Goal: Contribute content: Add original content to the website for others to see

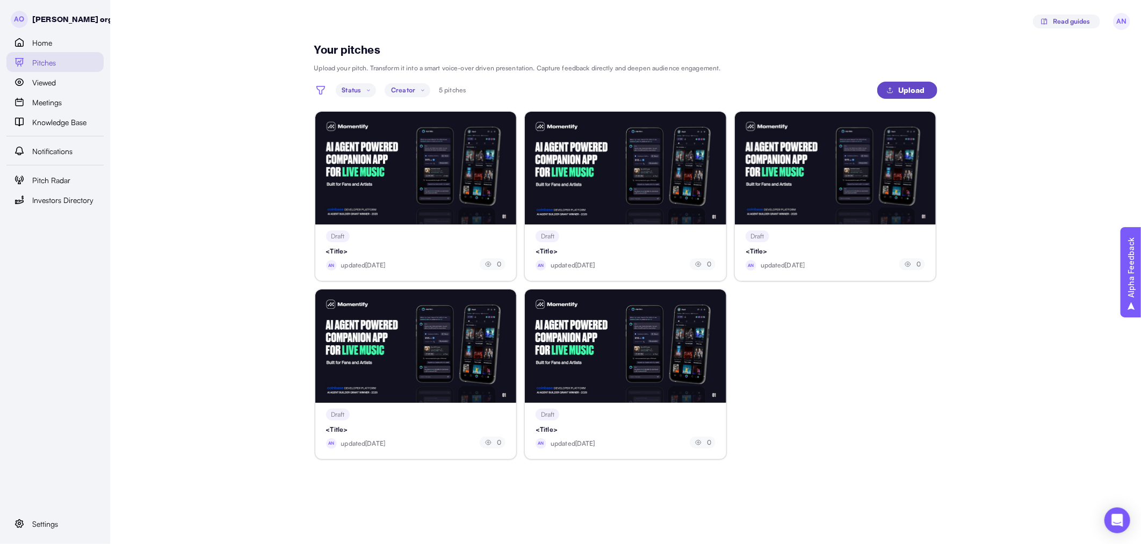
click at [897, 87] on span "Upload" at bounding box center [905, 90] width 39 height 16
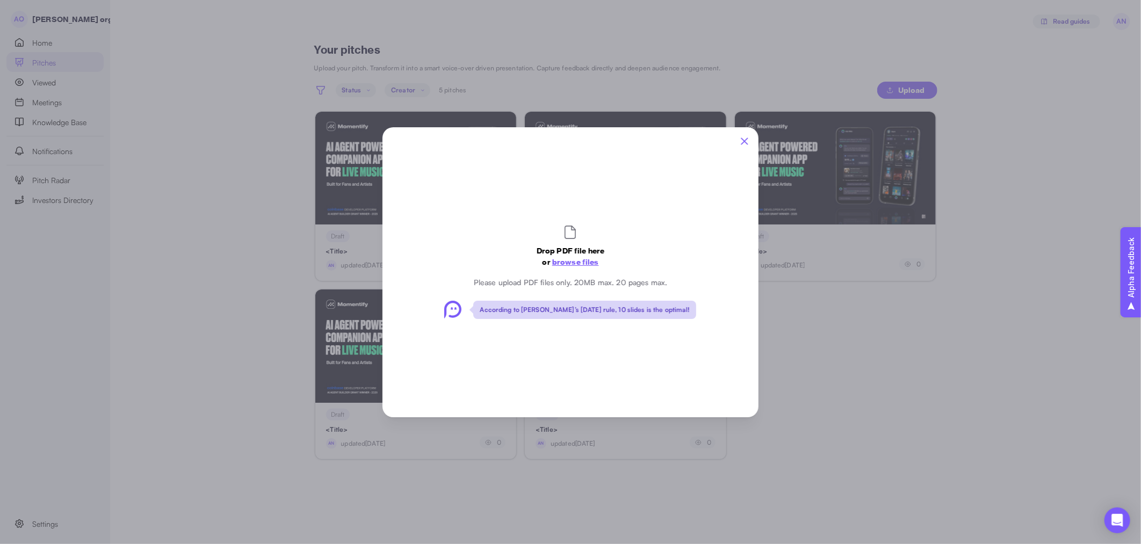
click at [578, 260] on span "browse files" at bounding box center [575, 262] width 47 height 10
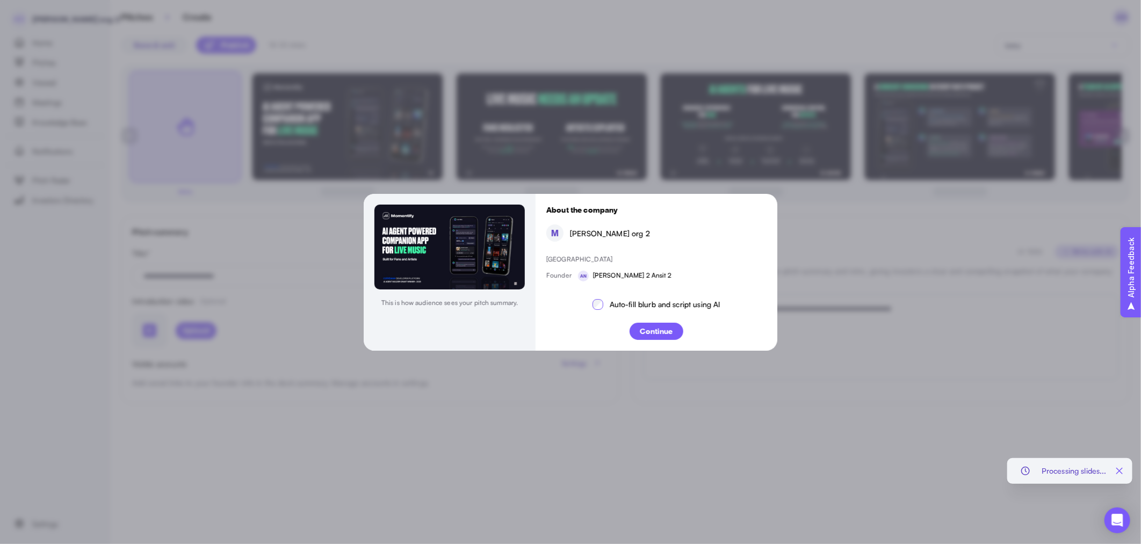
click at [652, 332] on p "Continue" at bounding box center [656, 331] width 33 height 11
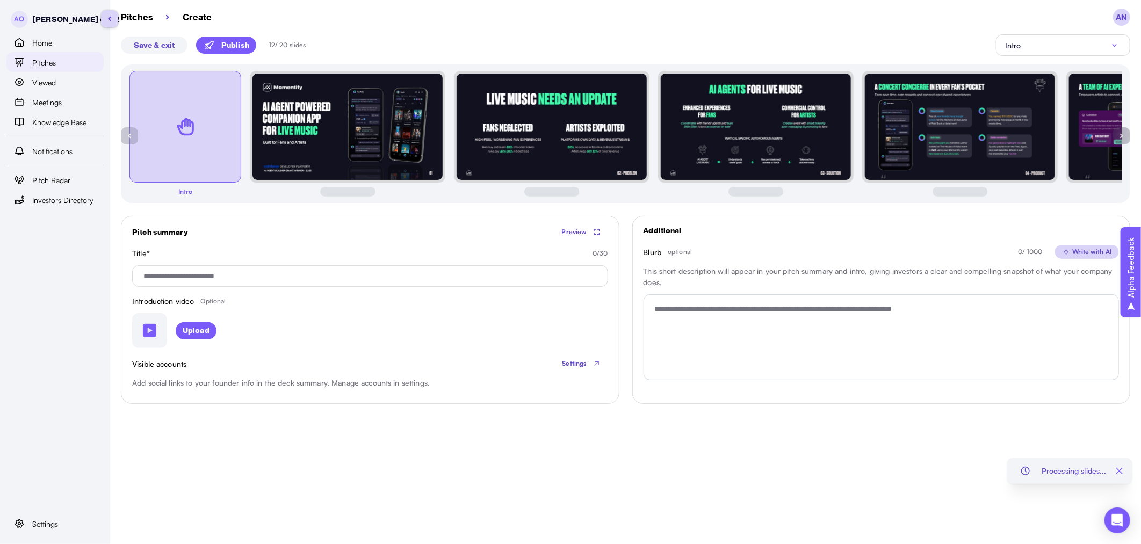
click at [80, 70] on link "Pitches" at bounding box center [54, 62] width 97 height 20
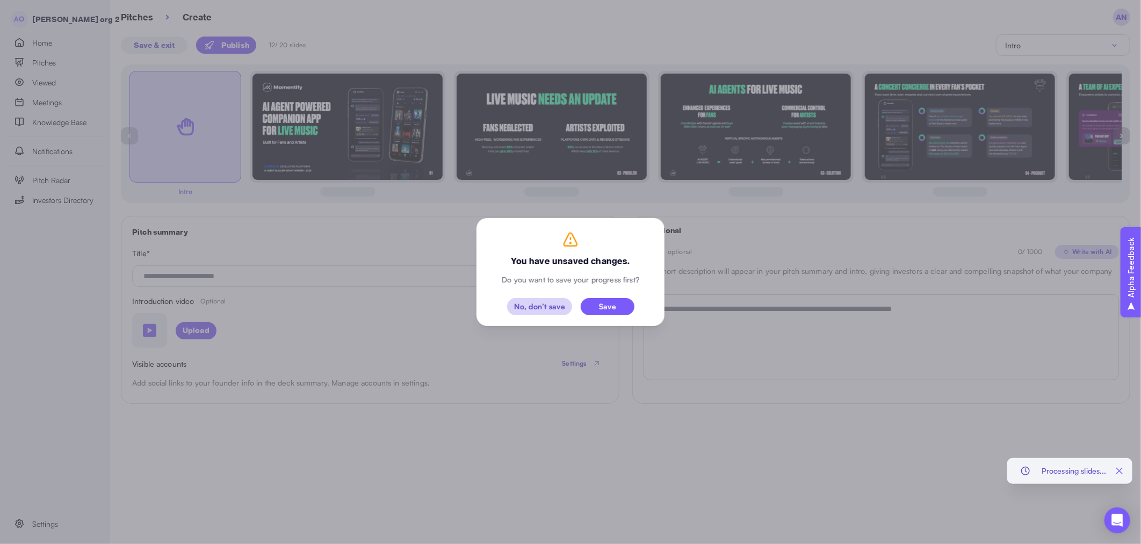
click at [540, 308] on div "No, don’t save" at bounding box center [539, 307] width 51 height 8
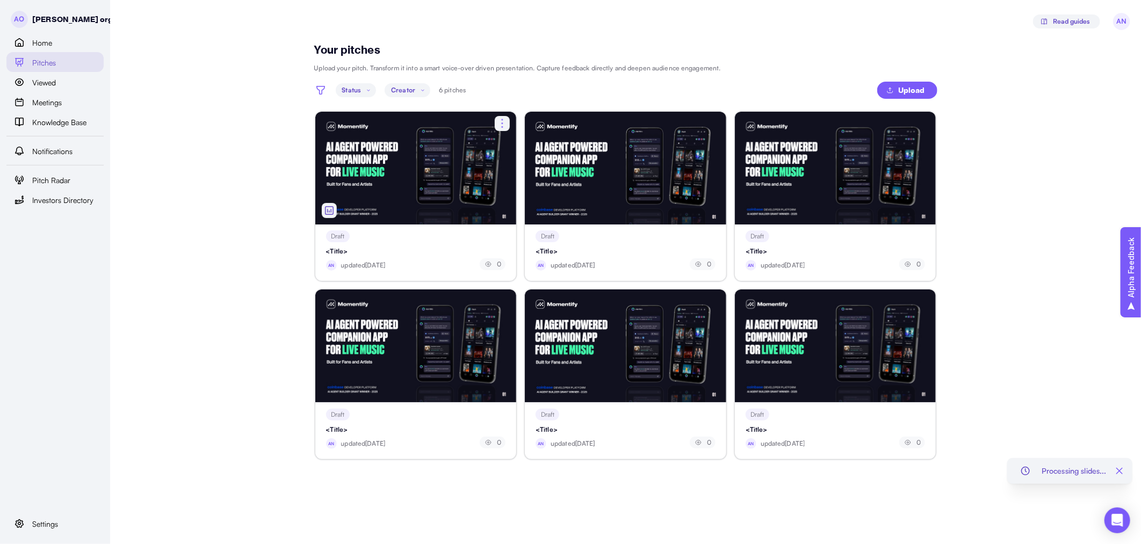
click at [423, 195] on div at bounding box center [416, 168] width 202 height 113
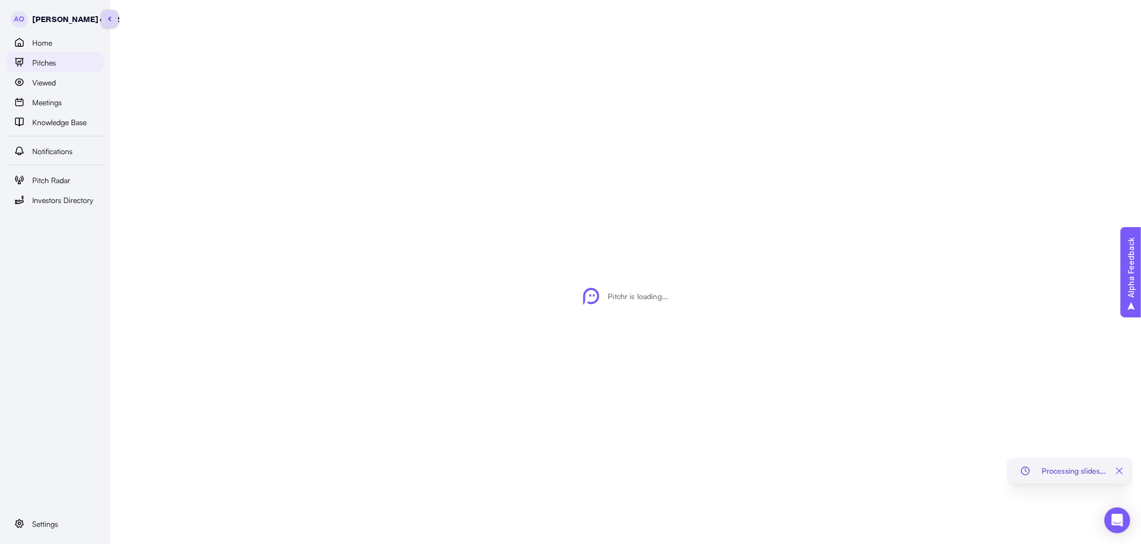
click at [60, 67] on div "Pitches" at bounding box center [64, 62] width 65 height 13
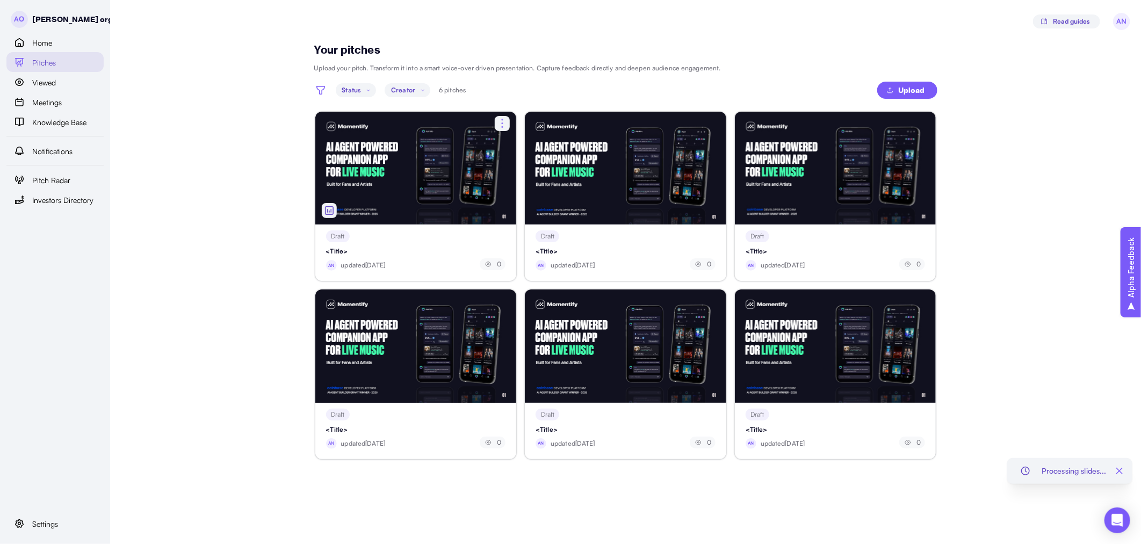
click at [433, 206] on div at bounding box center [416, 168] width 202 height 113
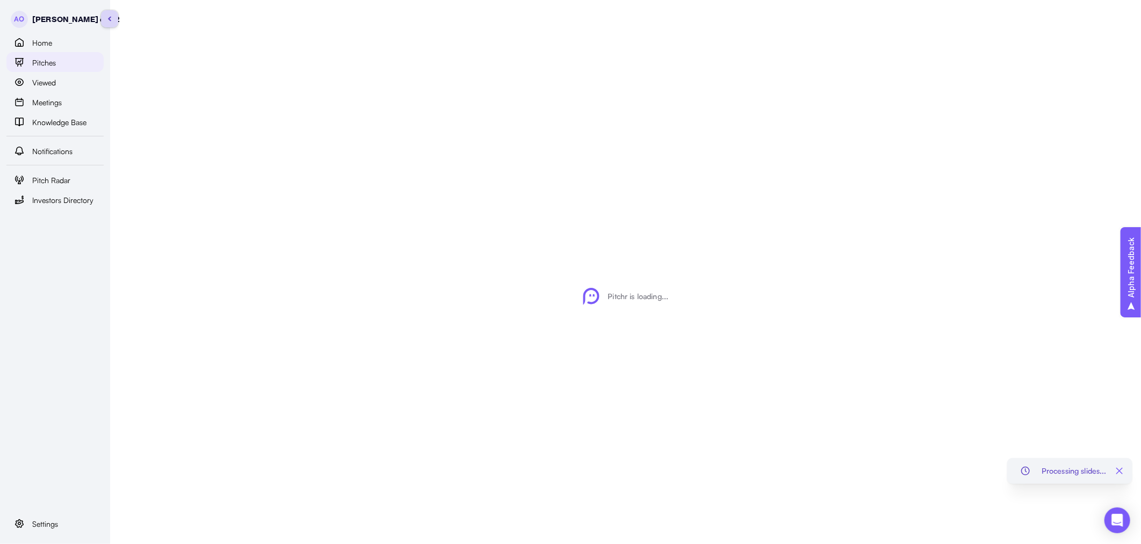
click at [68, 64] on div "Pitches" at bounding box center [64, 62] width 65 height 13
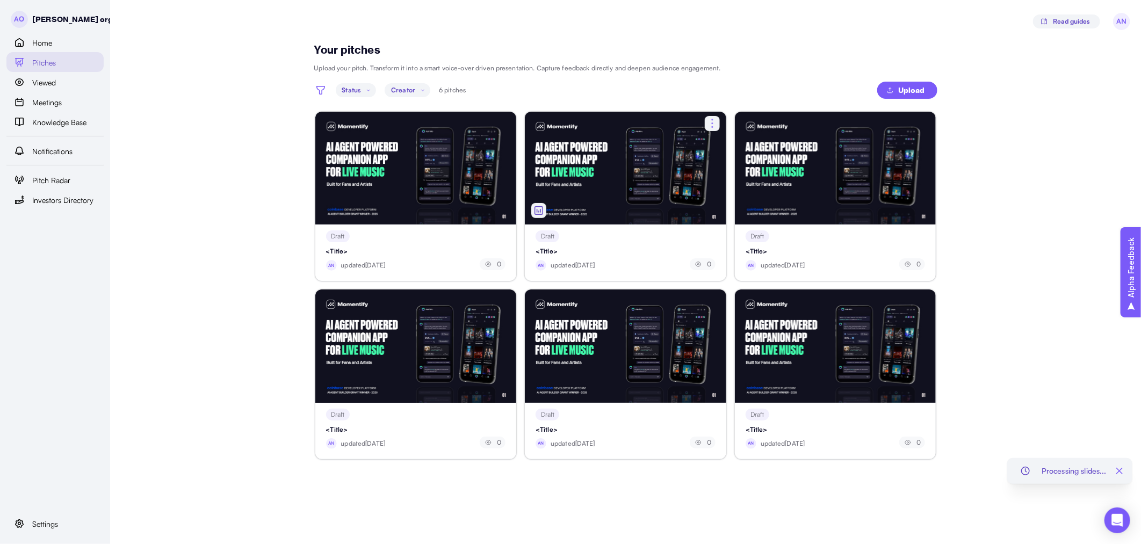
click at [617, 188] on div at bounding box center [626, 168] width 202 height 113
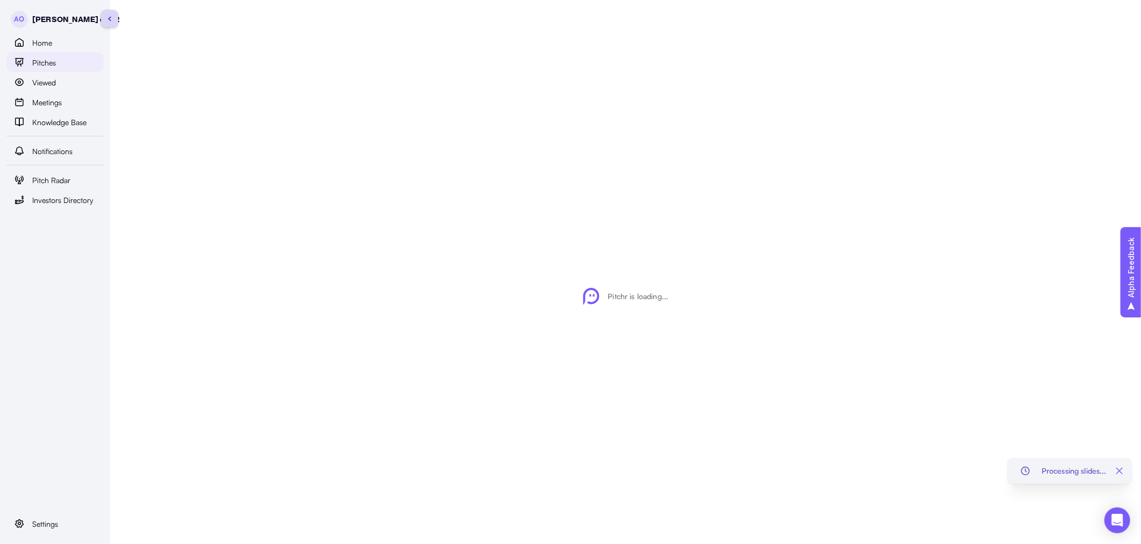
click at [77, 66] on div "Pitches" at bounding box center [64, 62] width 65 height 13
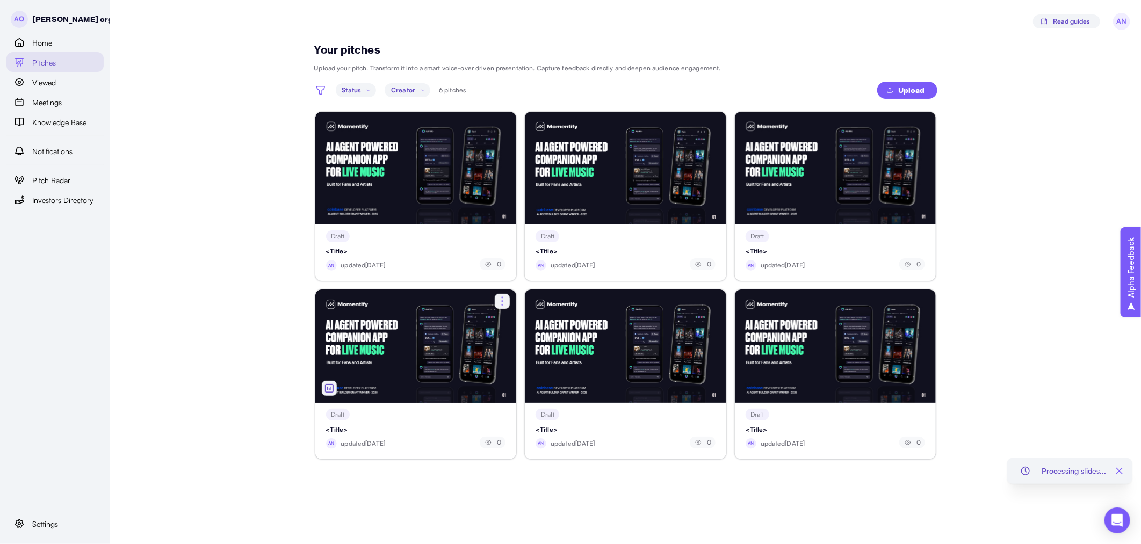
click at [410, 325] on div at bounding box center [416, 346] width 202 height 113
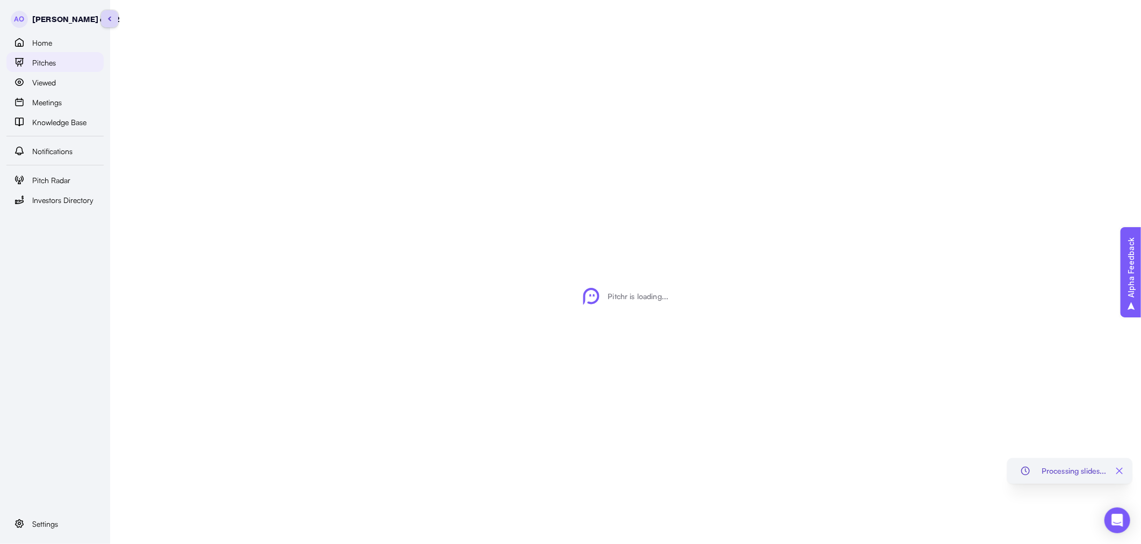
click at [55, 66] on span "Pitches" at bounding box center [44, 63] width 24 height 12
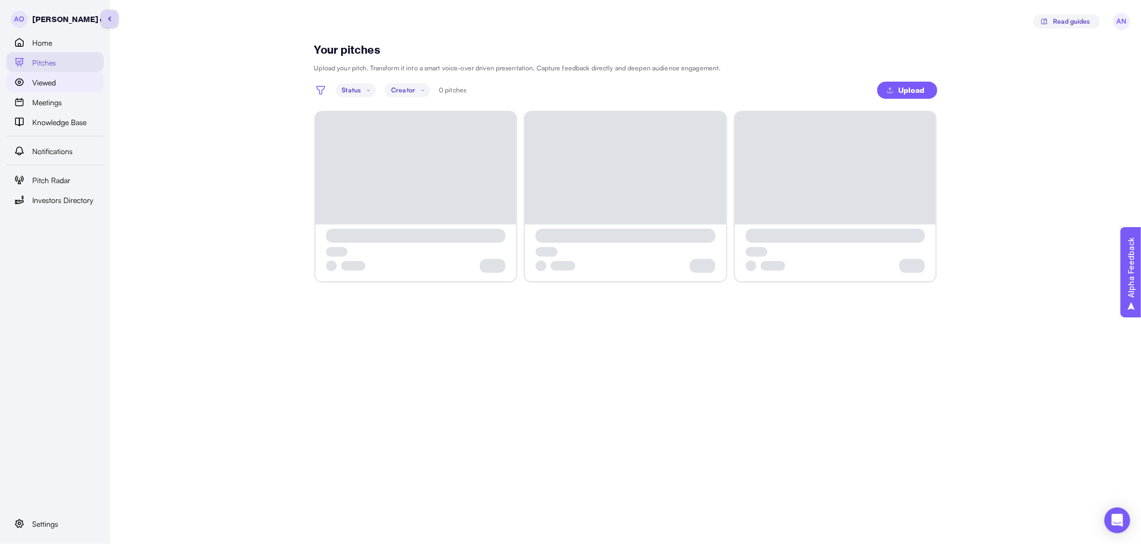
click at [58, 79] on div "Viewed" at bounding box center [64, 82] width 65 height 13
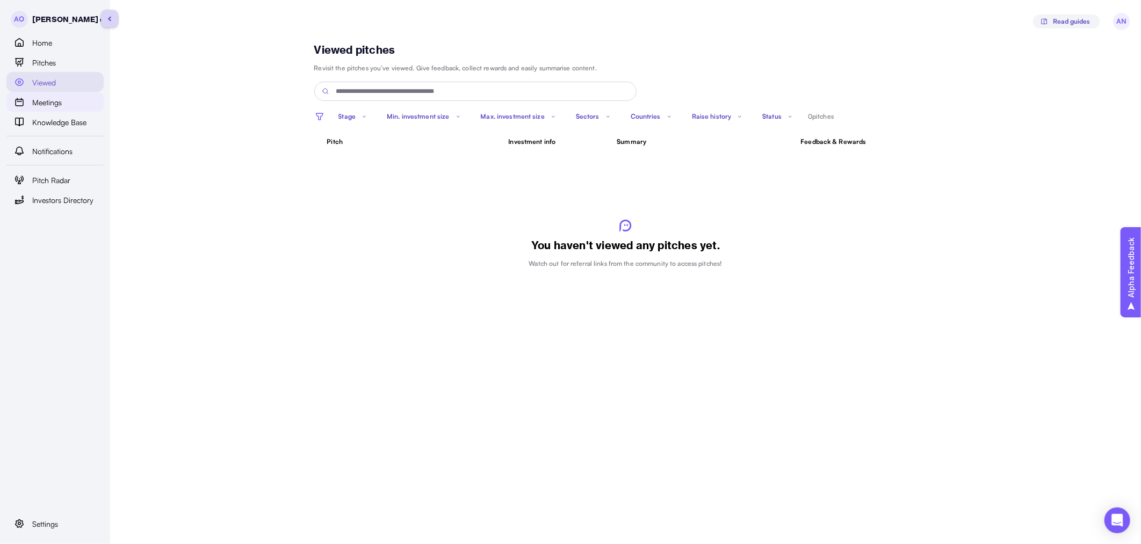
click at [55, 103] on span "Meetings" at bounding box center [47, 103] width 30 height 12
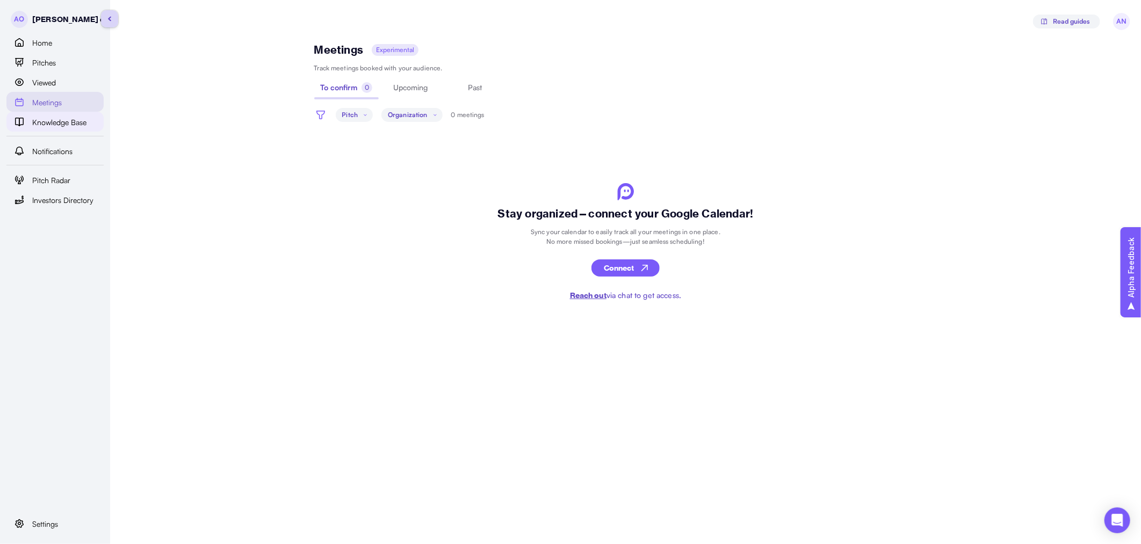
click at [52, 127] on span "Knowledge Base" at bounding box center [59, 123] width 54 height 12
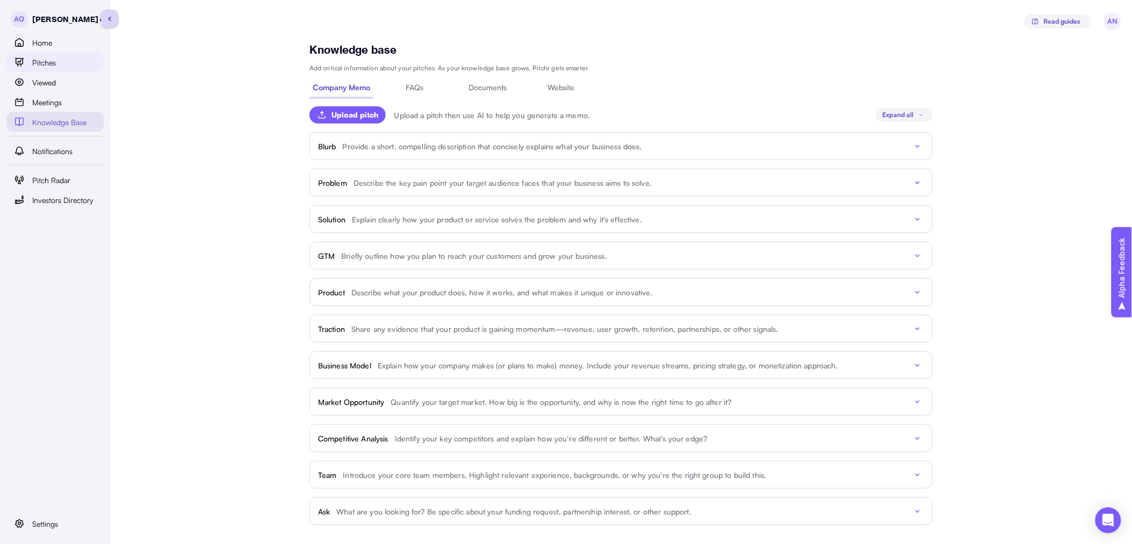
click at [60, 60] on div "Pitches" at bounding box center [64, 62] width 65 height 13
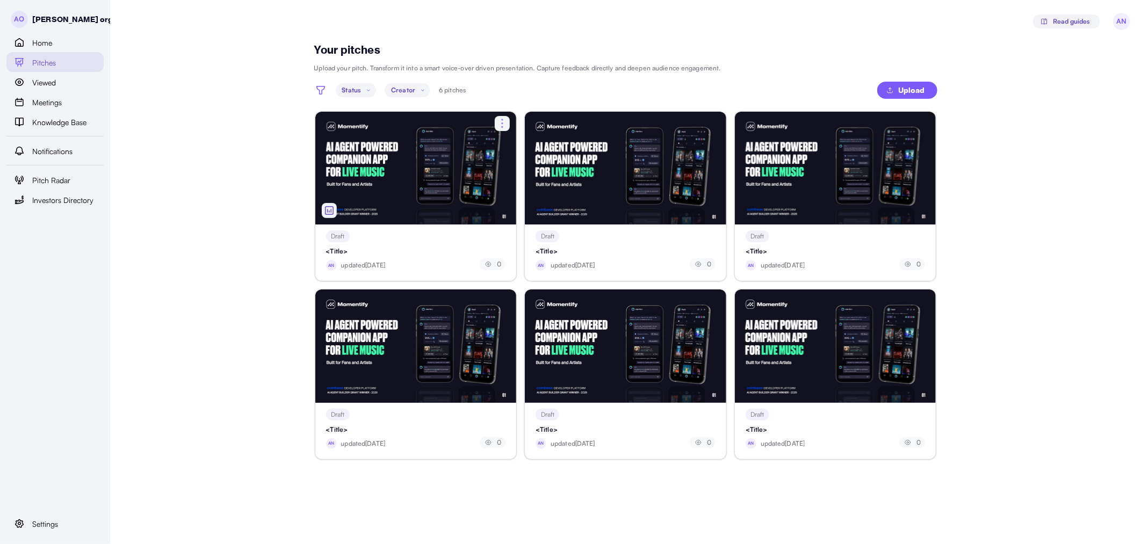
click at [398, 195] on div at bounding box center [416, 168] width 202 height 113
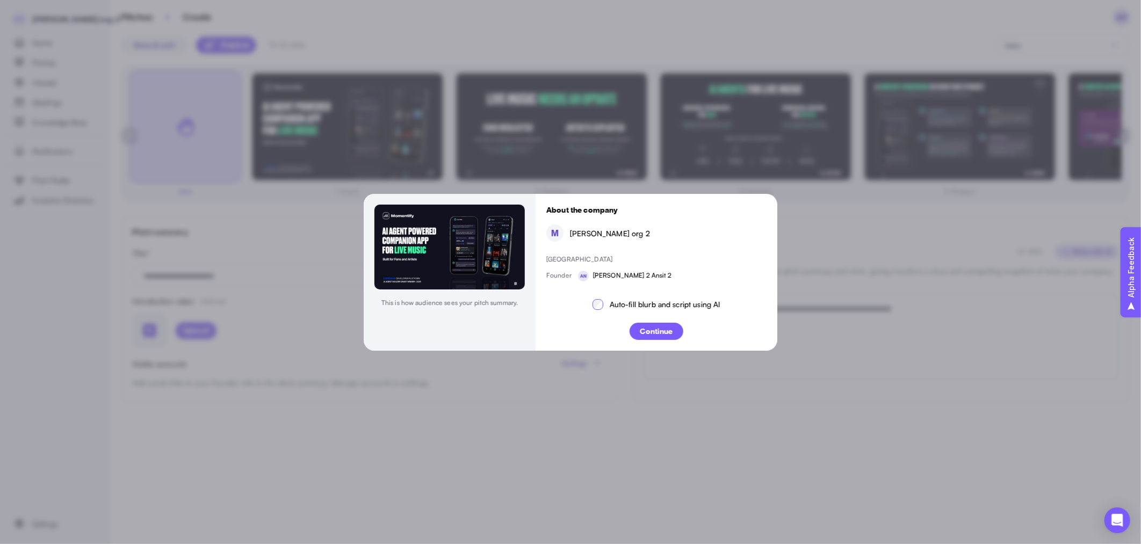
click at [672, 333] on p "Continue" at bounding box center [656, 331] width 33 height 11
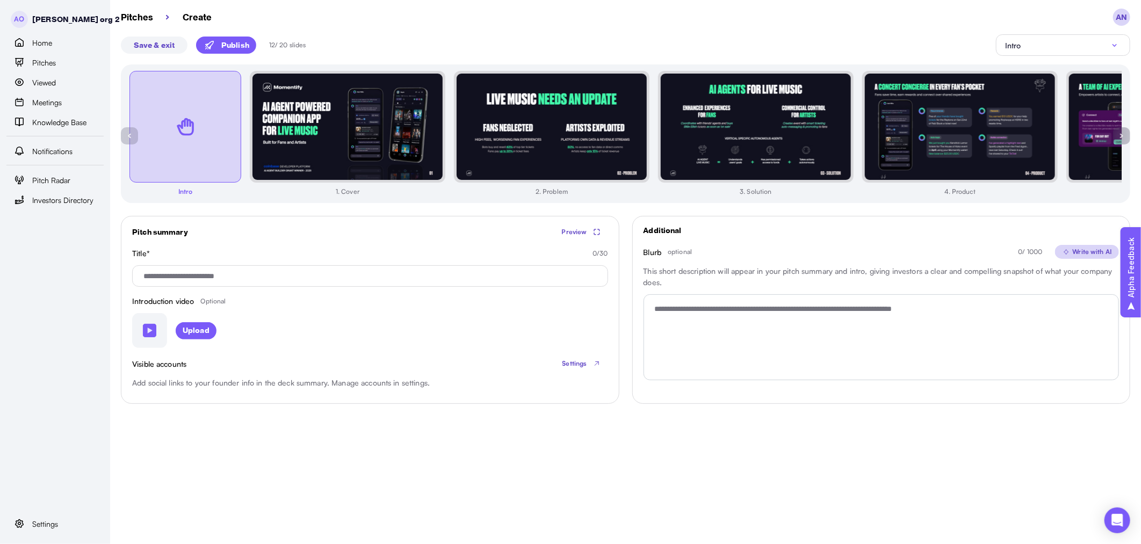
click at [391, 277] on input "Title * 0 / 30" at bounding box center [370, 275] width 476 height 21
type input "****"
click at [723, 335] on textarea "Blurb optional 0 / 1000 Write with AI This short description will appear in you…" at bounding box center [882, 338] width 476 height 86
click at [1088, 249] on p "Write with AI" at bounding box center [1092, 252] width 39 height 10
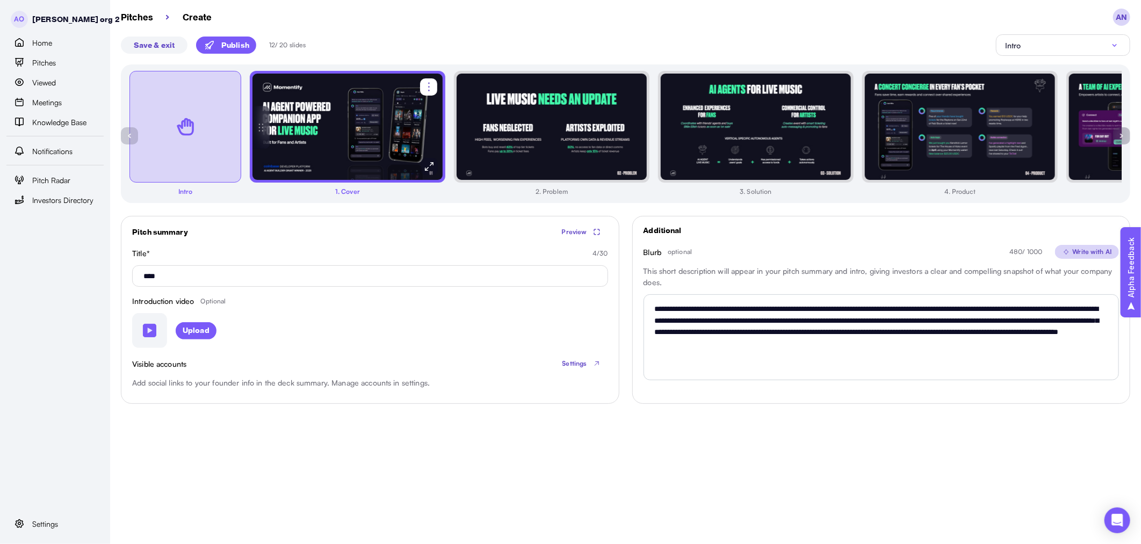
click at [352, 168] on img at bounding box center [347, 126] width 191 height 107
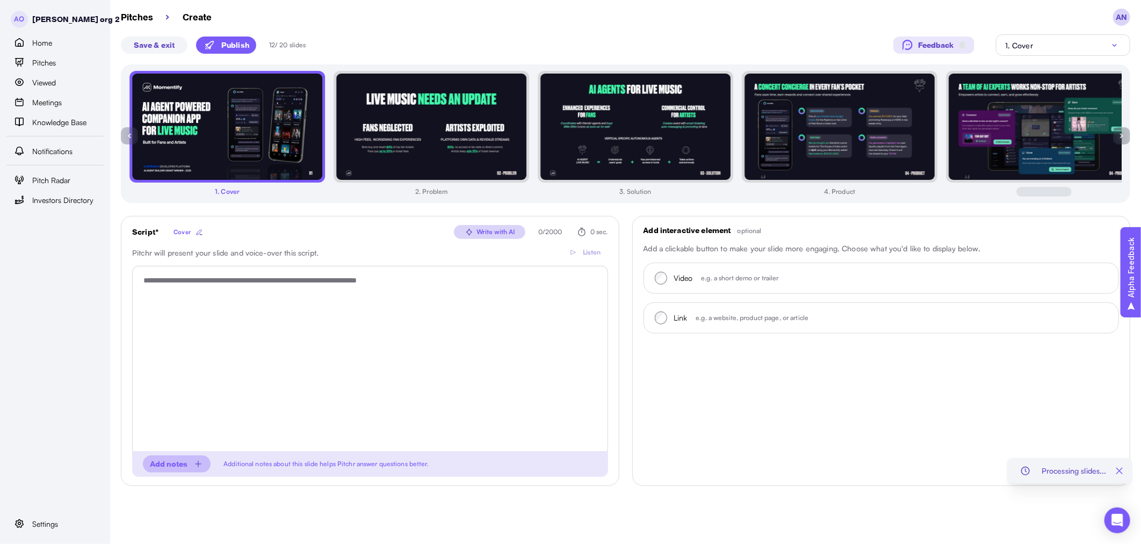
click at [504, 234] on div "Write with AI" at bounding box center [489, 232] width 51 height 11
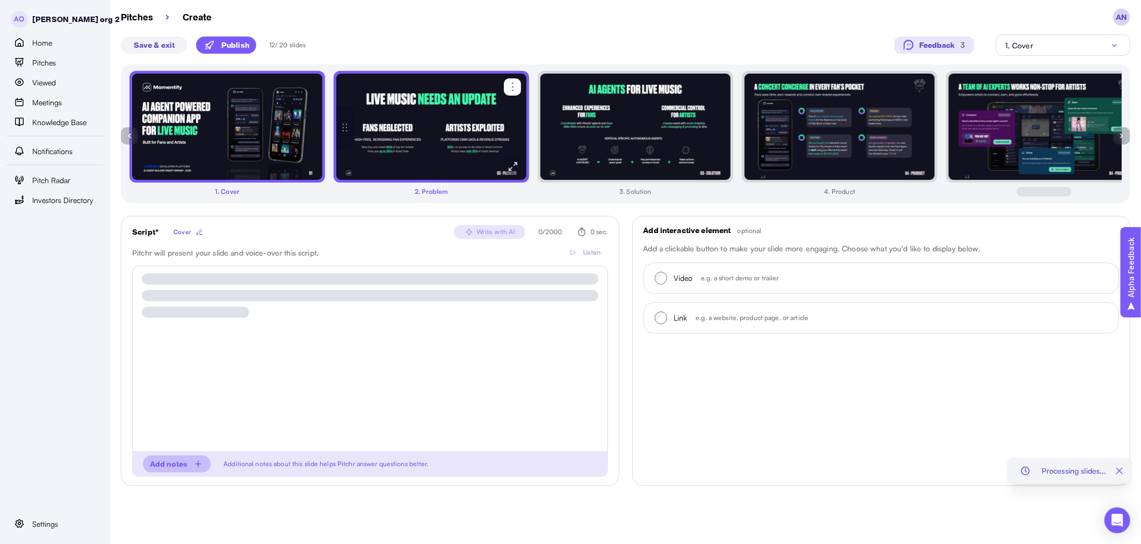
type textarea "**********"
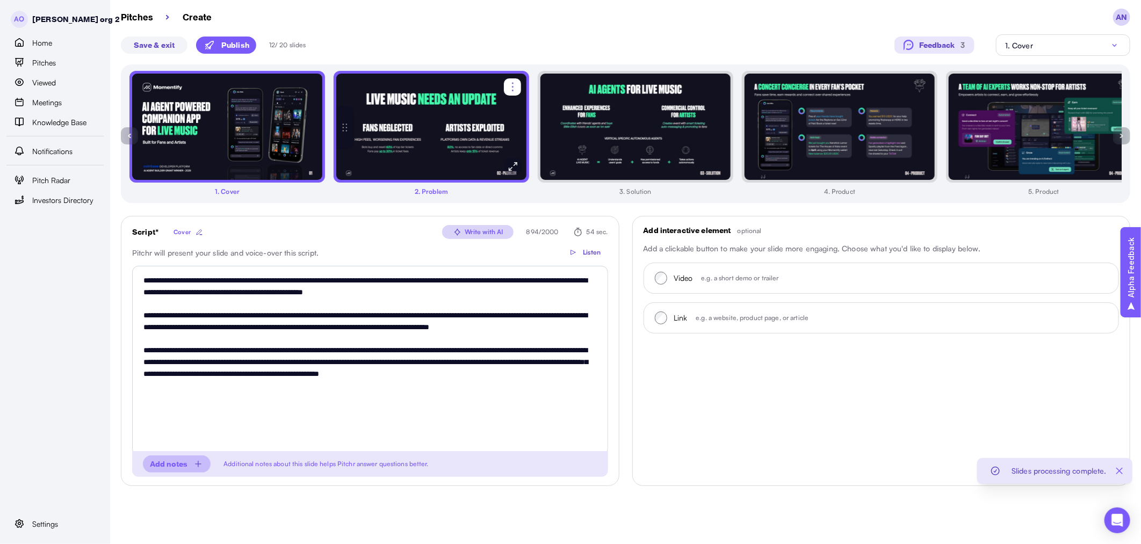
drag, startPoint x: 427, startPoint y: 142, endPoint x: 411, endPoint y: 143, distance: 16.7
click at [427, 141] on img at bounding box center [431, 126] width 191 height 107
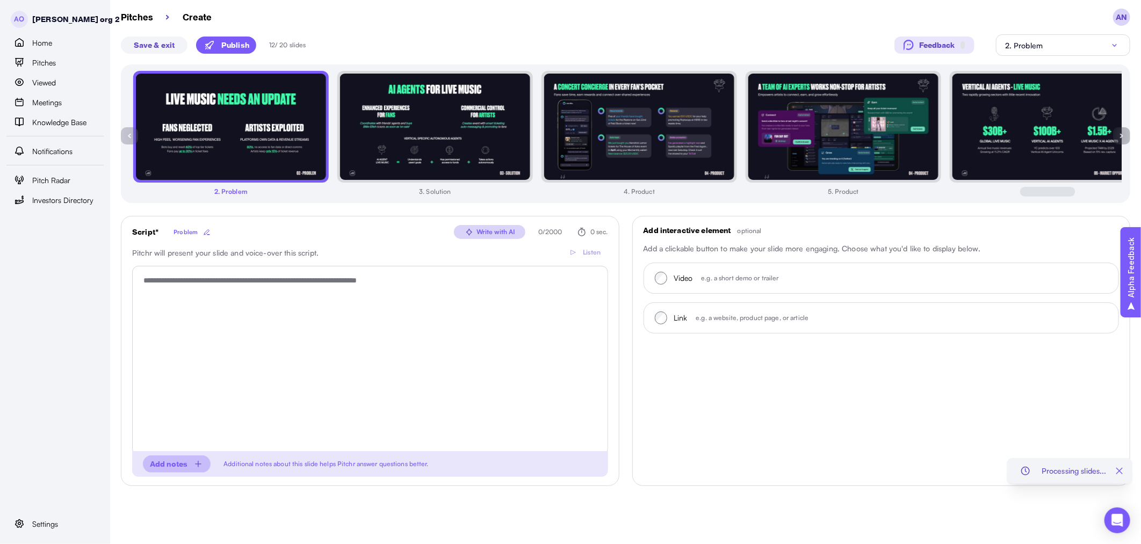
click at [488, 233] on div "Write with AI" at bounding box center [489, 232] width 51 height 11
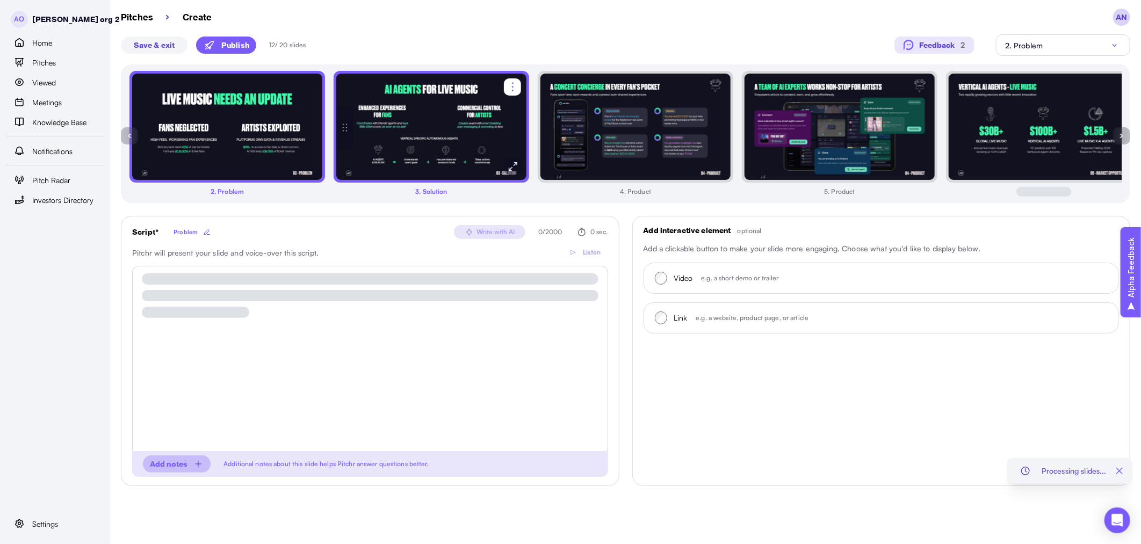
type textarea "**********"
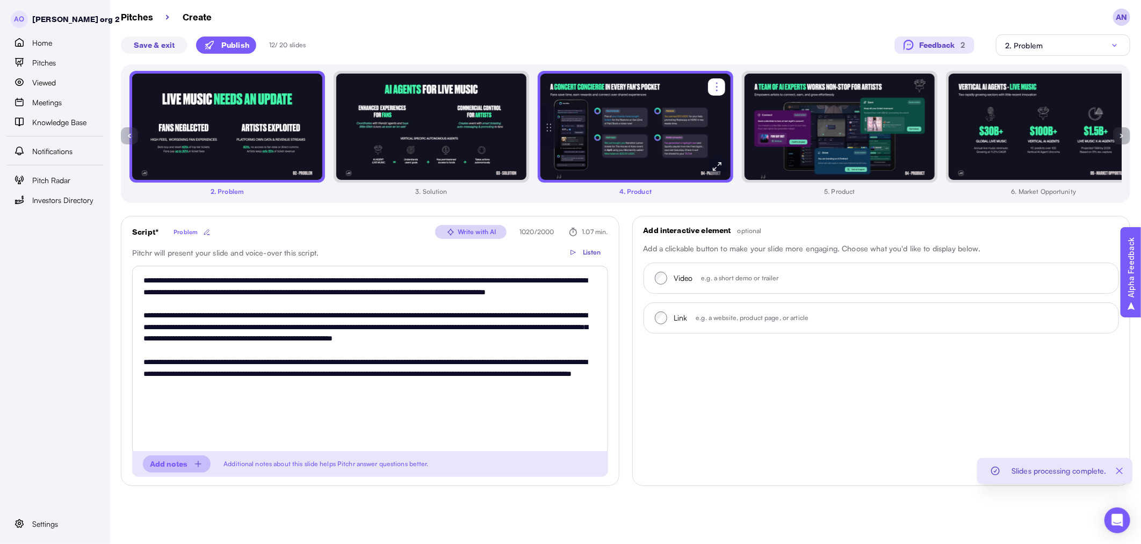
click at [569, 155] on img at bounding box center [635, 126] width 191 height 107
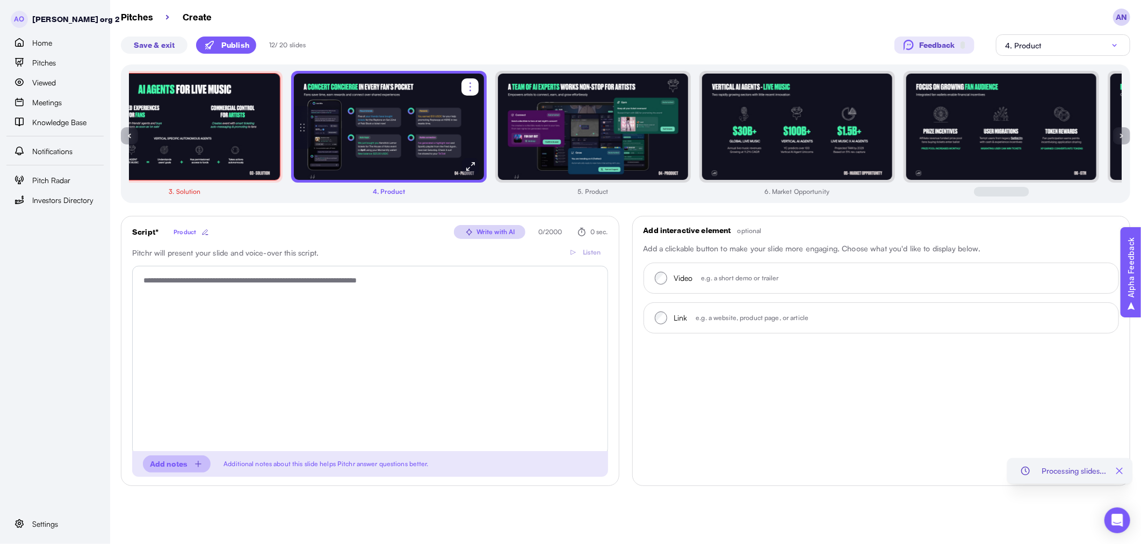
drag, startPoint x: 269, startPoint y: 152, endPoint x: 422, endPoint y: 149, distance: 153.2
click at [422, 149] on img at bounding box center [388, 126] width 191 height 107
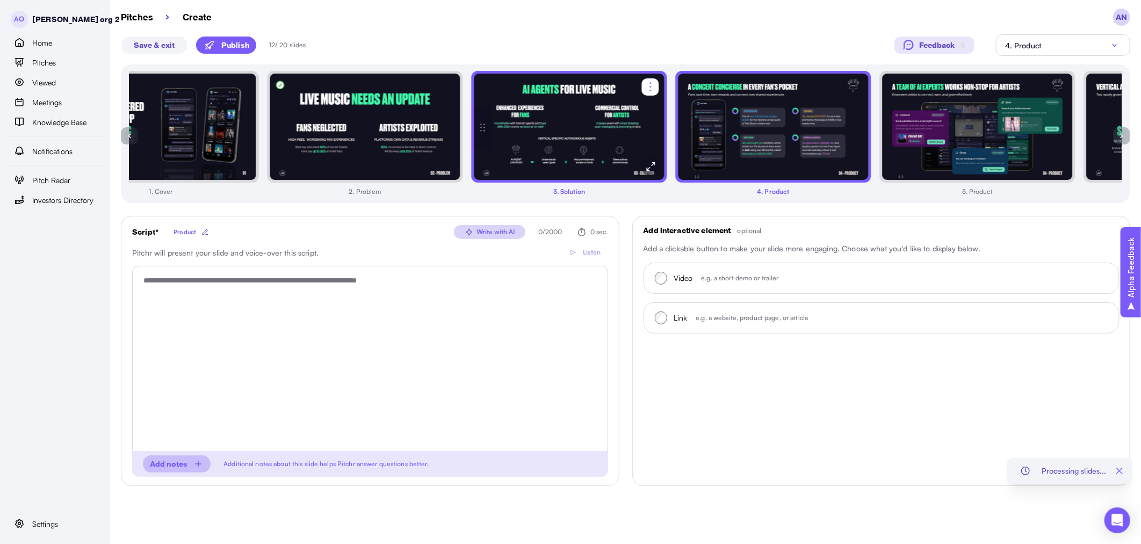
click at [535, 157] on img at bounding box center [569, 126] width 191 height 107
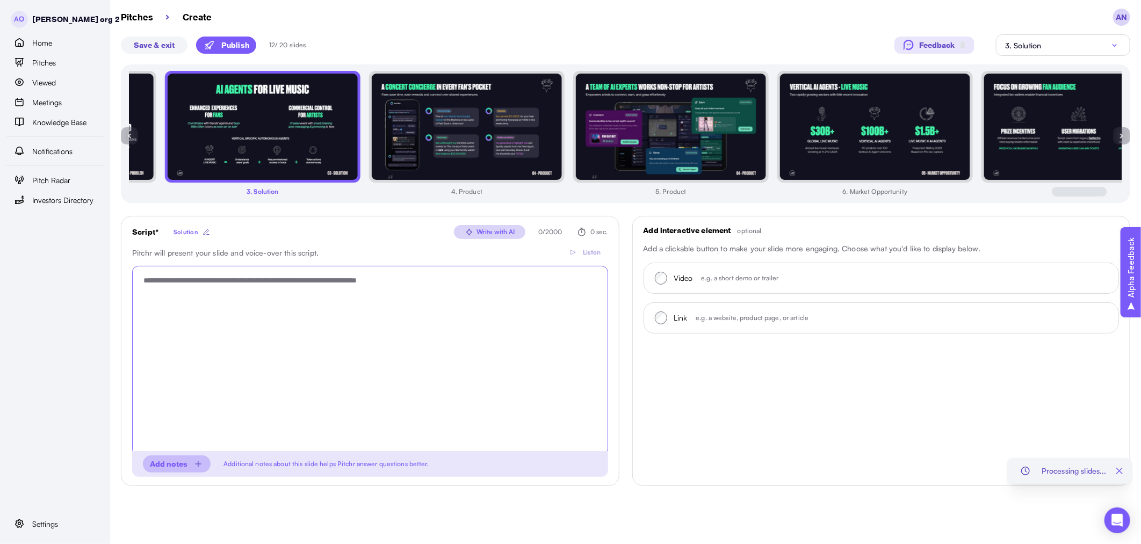
click at [413, 315] on textarea "Script * Solution Write with AI 0 / 2000 0 sec. Pitchr will present your slide …" at bounding box center [370, 361] width 476 height 190
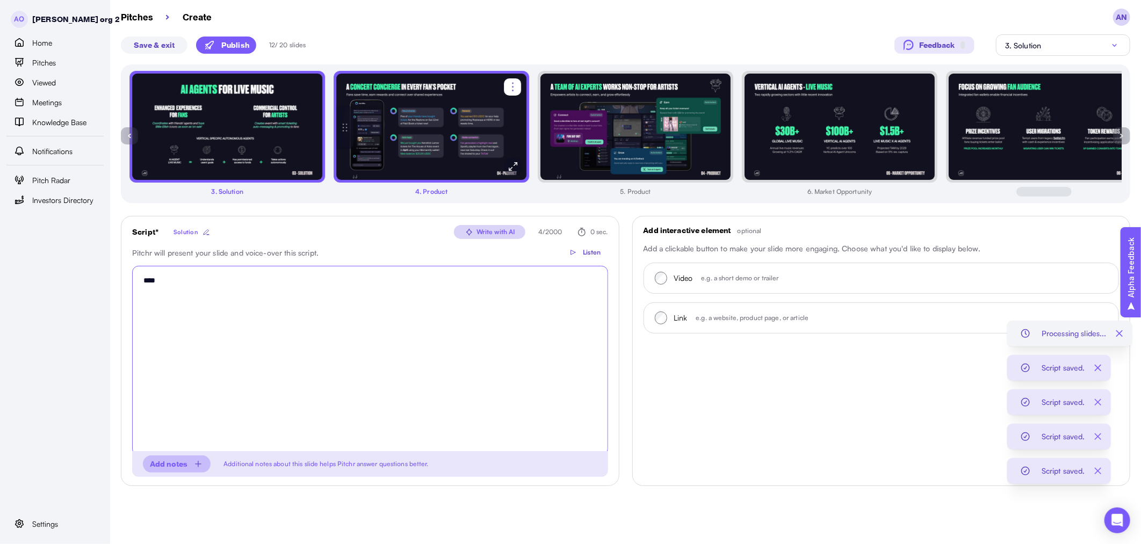
type textarea "****"
click at [418, 151] on img at bounding box center [431, 126] width 191 height 107
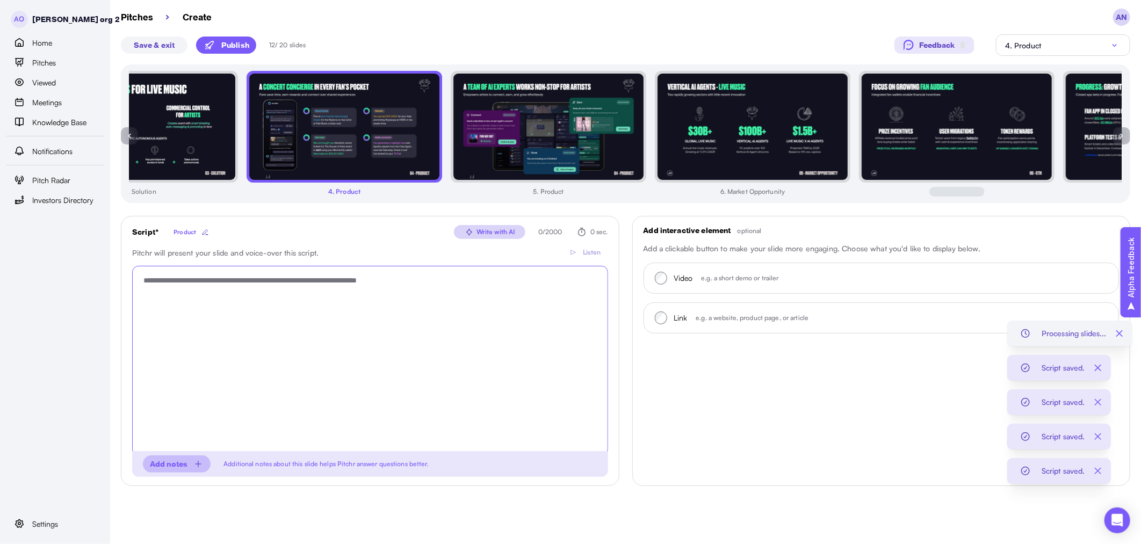
click at [443, 341] on textarea "Script * Product Write with AI 0 / 2000 0 sec. Pitchr will present your slide a…" at bounding box center [370, 361] width 476 height 190
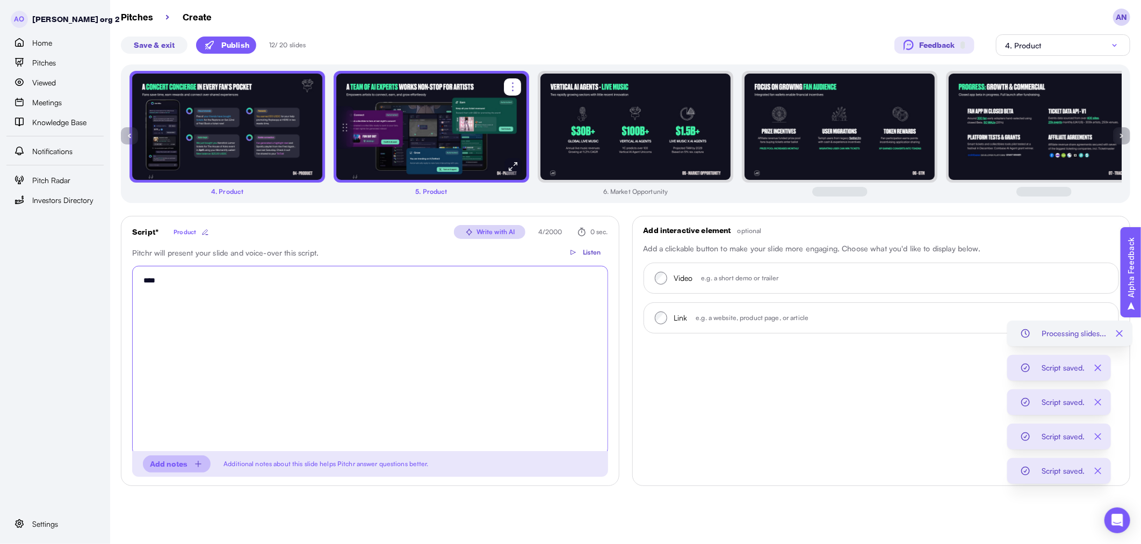
type textarea "****"
click at [415, 152] on img at bounding box center [431, 126] width 191 height 107
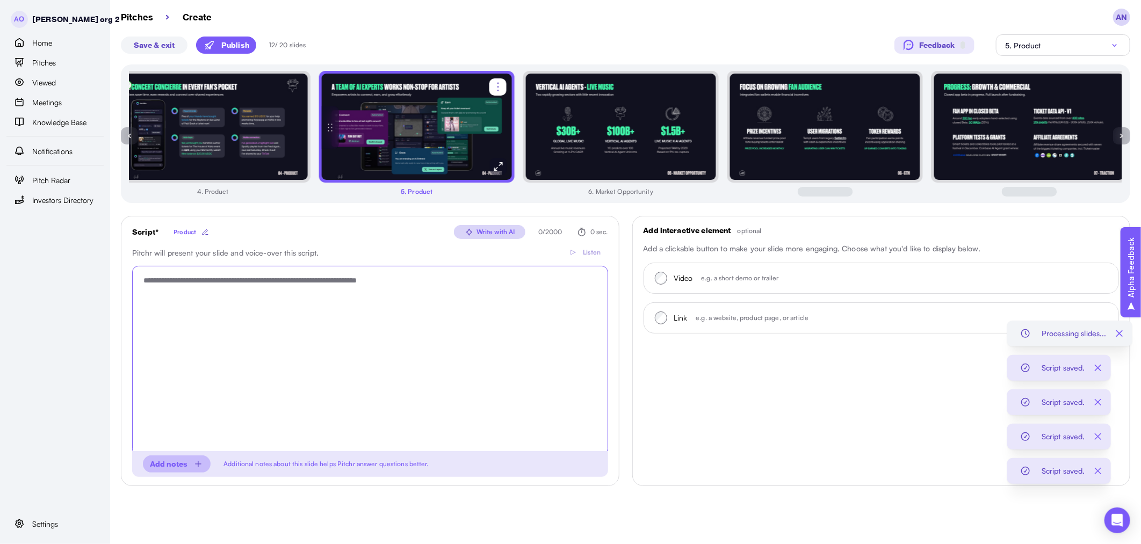
click at [415, 375] on textarea "Script * Product Write with AI 0 / 2000 0 sec. Pitchr will present your slide a…" at bounding box center [370, 361] width 476 height 190
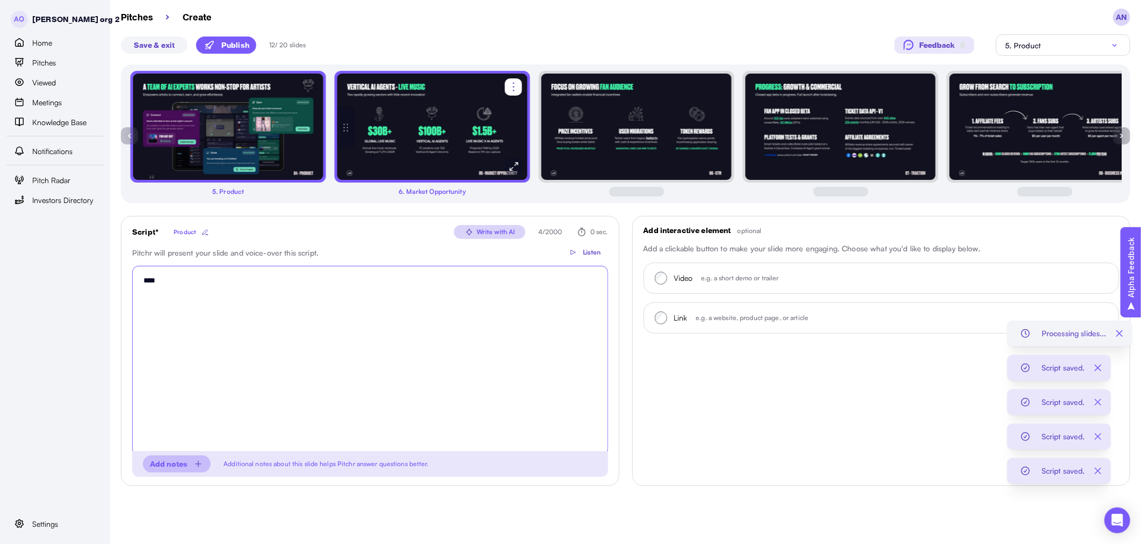
type textarea "****"
click at [437, 146] on img at bounding box center [432, 126] width 191 height 107
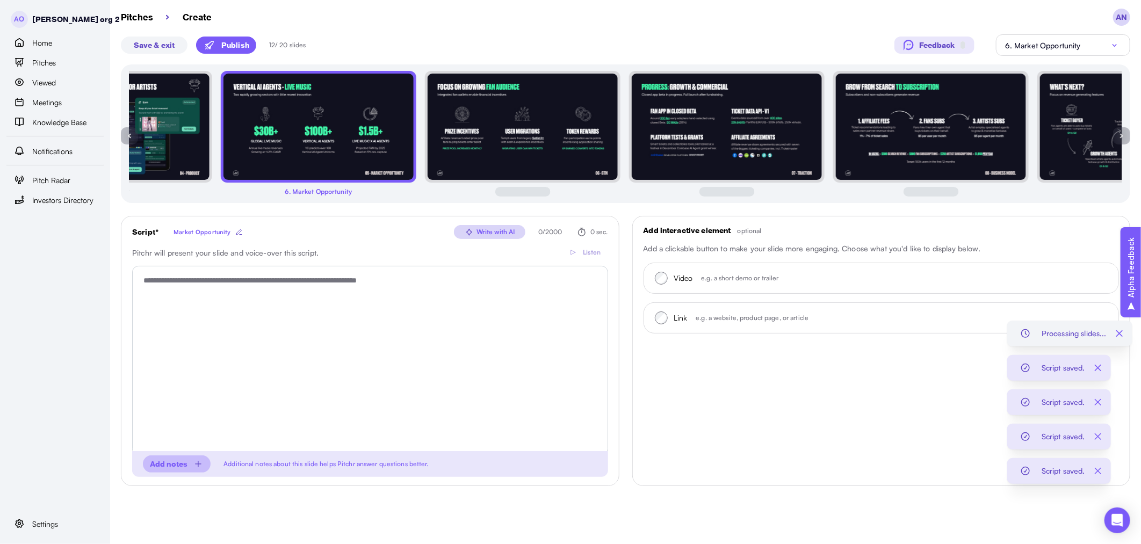
click at [476, 373] on textarea "Script * Market Opportunity Write with AI 0 / 2000 0 sec. Pitchr will present y…" at bounding box center [370, 361] width 476 height 190
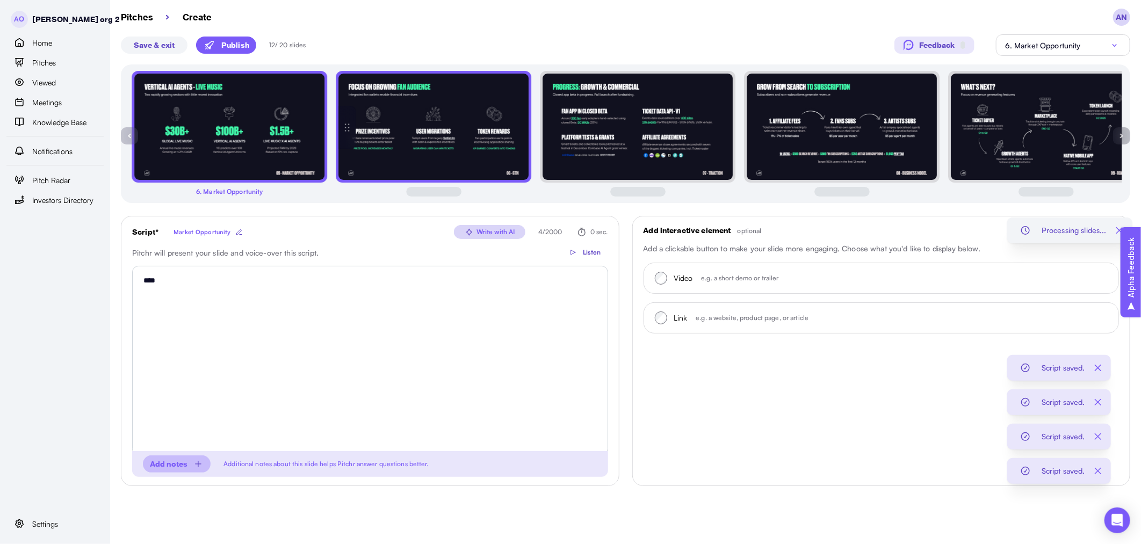
type textarea "****"
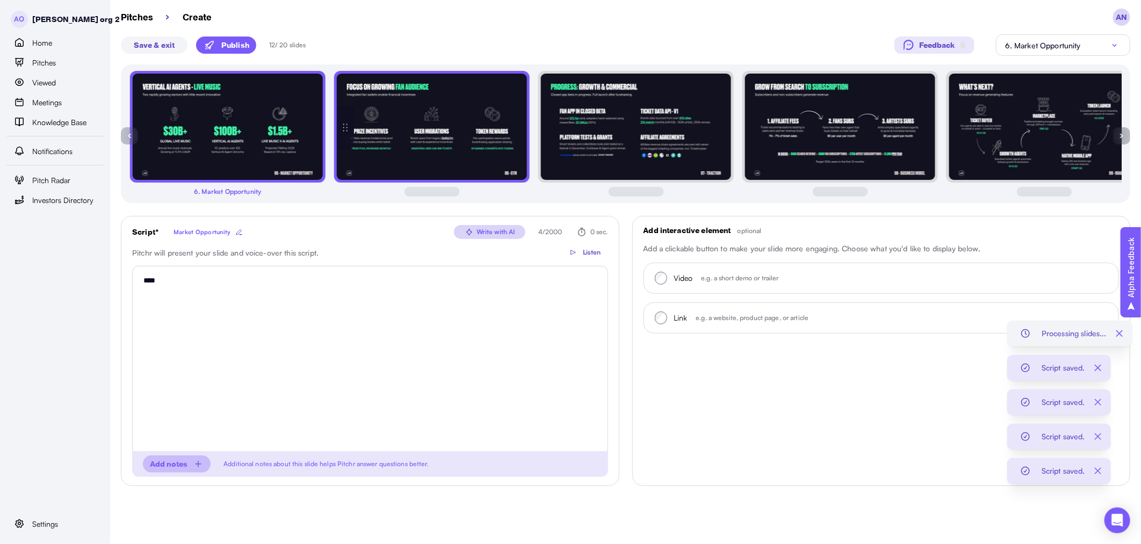
click at [421, 135] on img at bounding box center [431, 126] width 191 height 107
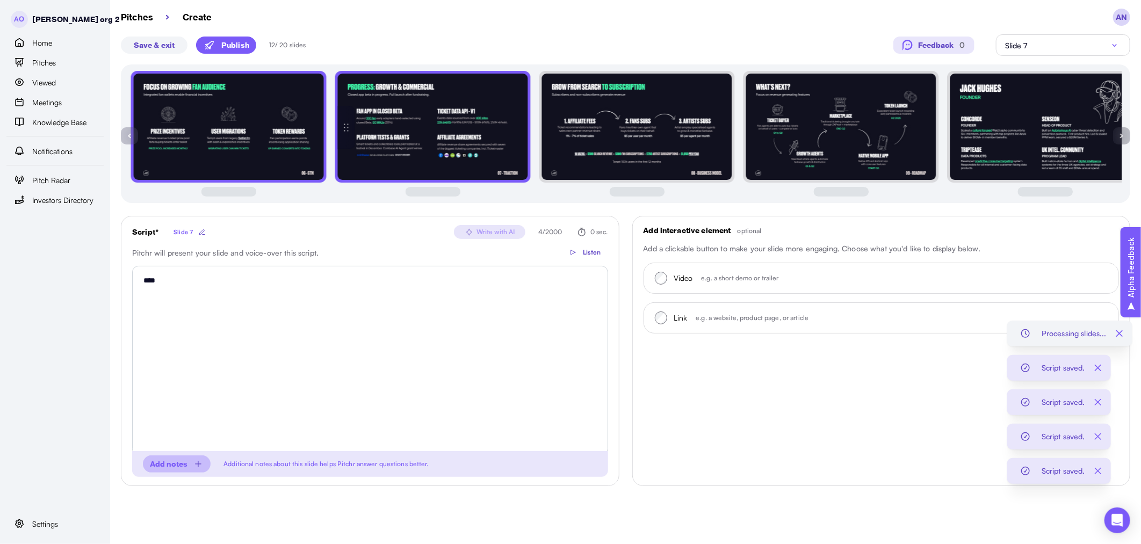
type textarea "****"
click at [432, 146] on img at bounding box center [432, 126] width 191 height 107
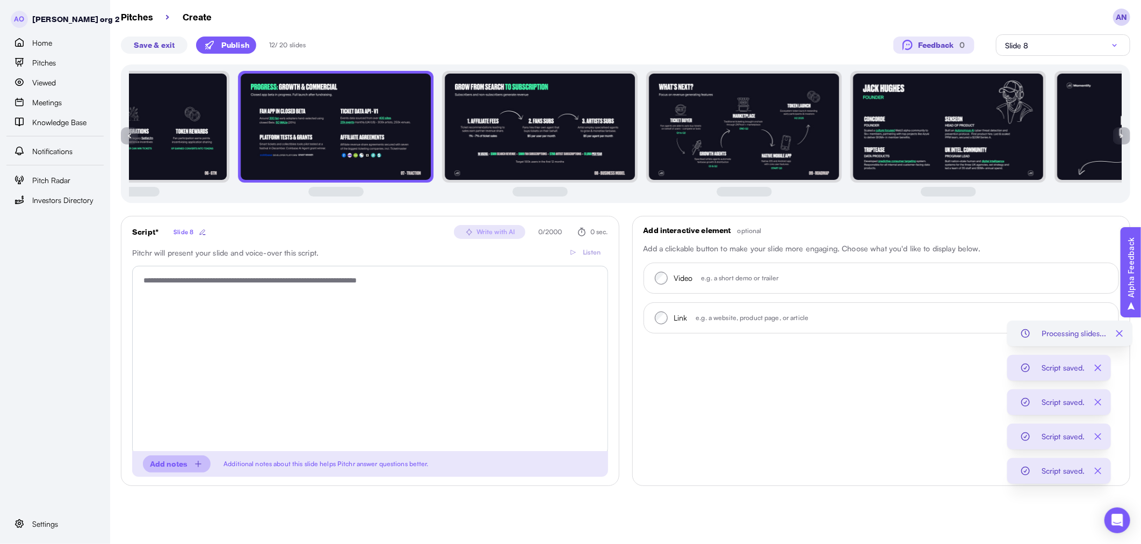
click at [459, 339] on textarea "Script * Slide 8 Write with AI 0 / 2000 0 sec. Pitchr will present your slide a…" at bounding box center [370, 361] width 476 height 190
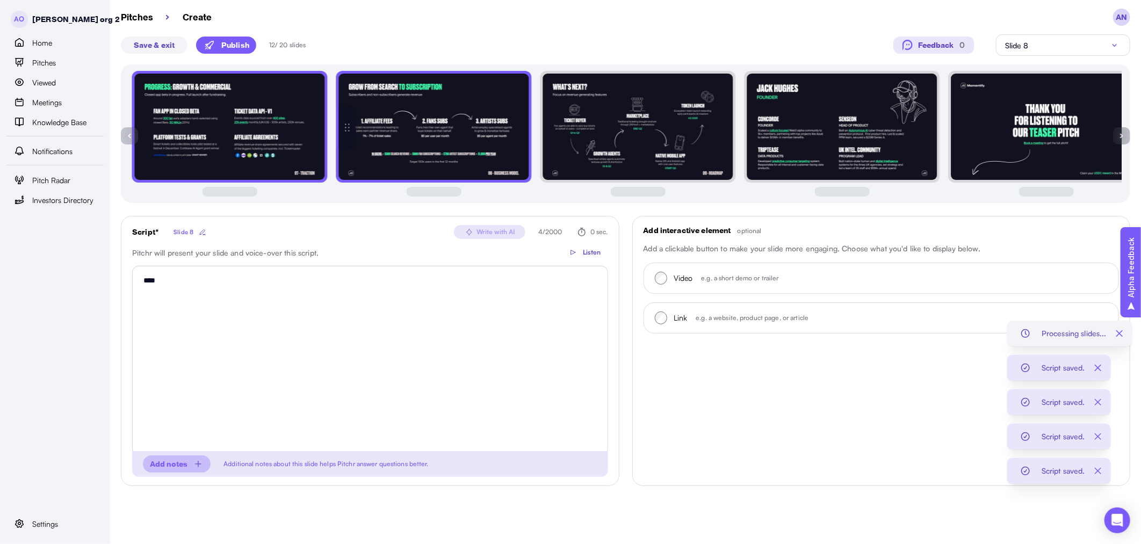
type textarea "****"
click at [427, 121] on img at bounding box center [433, 126] width 191 height 107
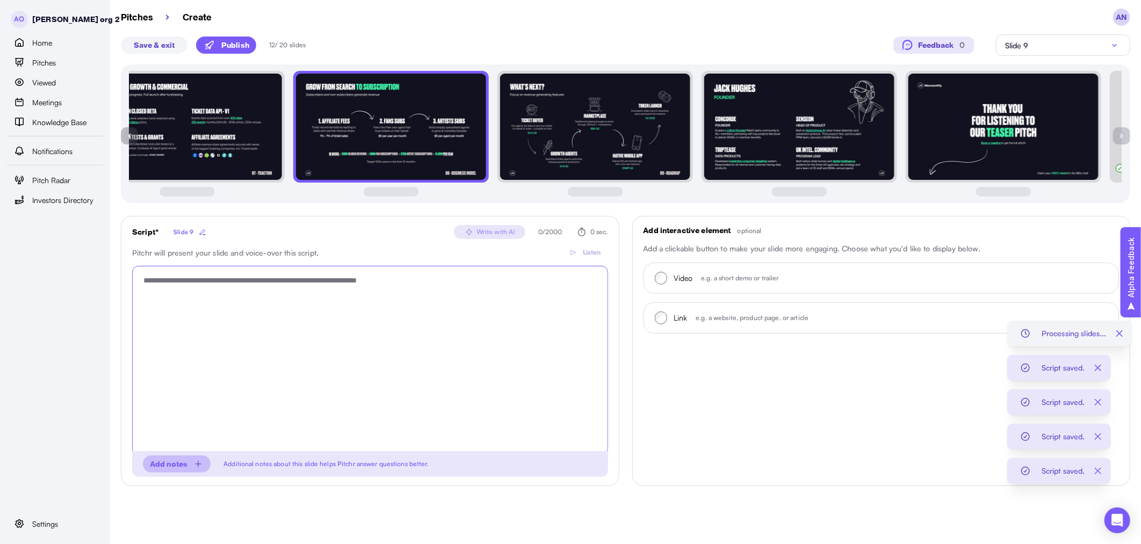
click at [459, 355] on textarea "Script * Slide 9 Write with AI 0 / 2000 0 sec. Pitchr will present your slide a…" at bounding box center [370, 361] width 476 height 190
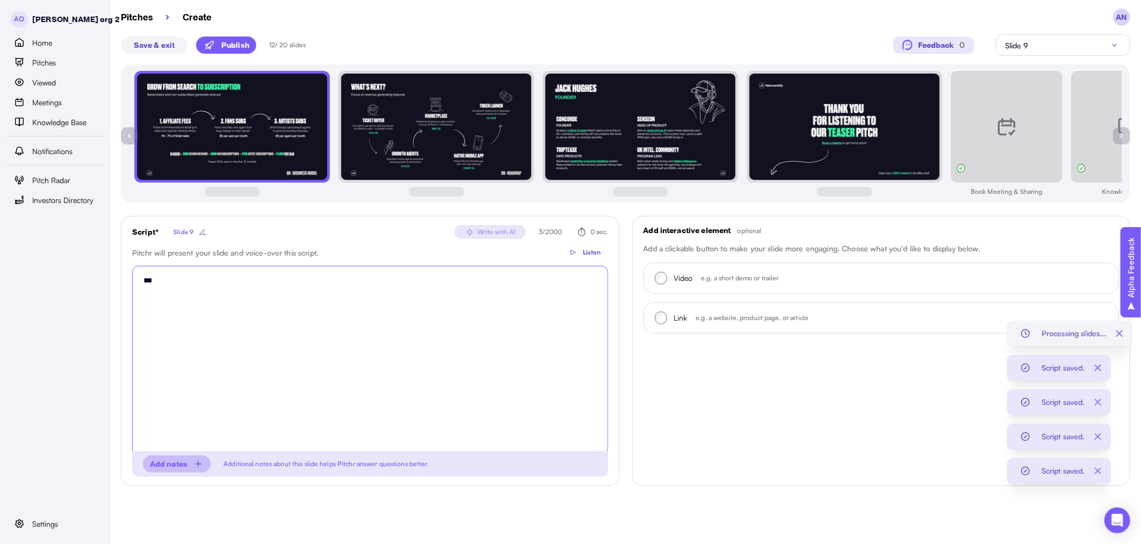
type textarea "****"
click at [435, 152] on img at bounding box center [436, 126] width 191 height 107
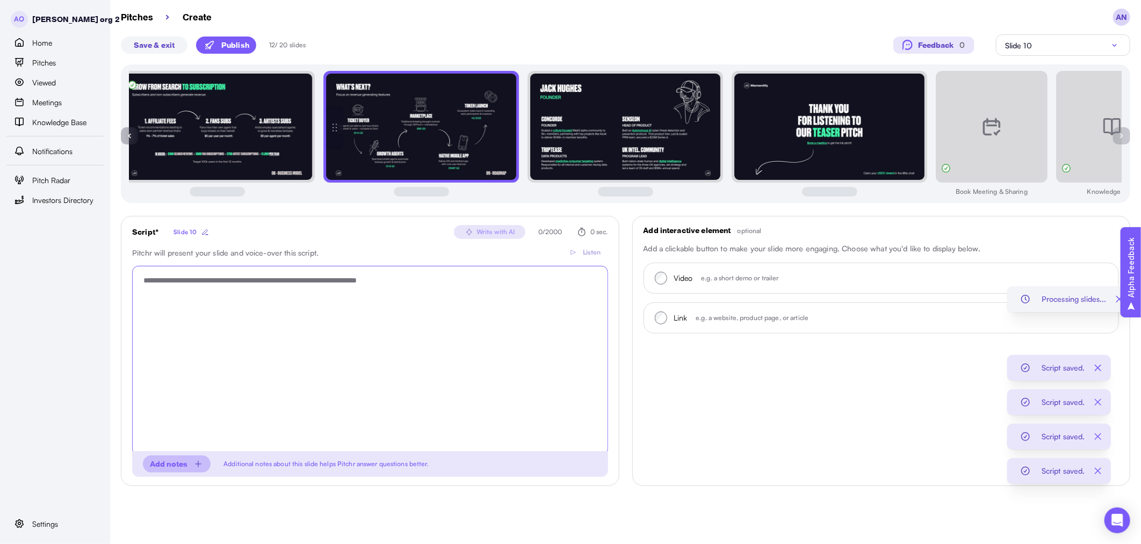
click at [483, 367] on textarea "Script * Slide 10 Write with AI 0 / 2000 0 sec. Pitchr will present your slide …" at bounding box center [370, 361] width 476 height 190
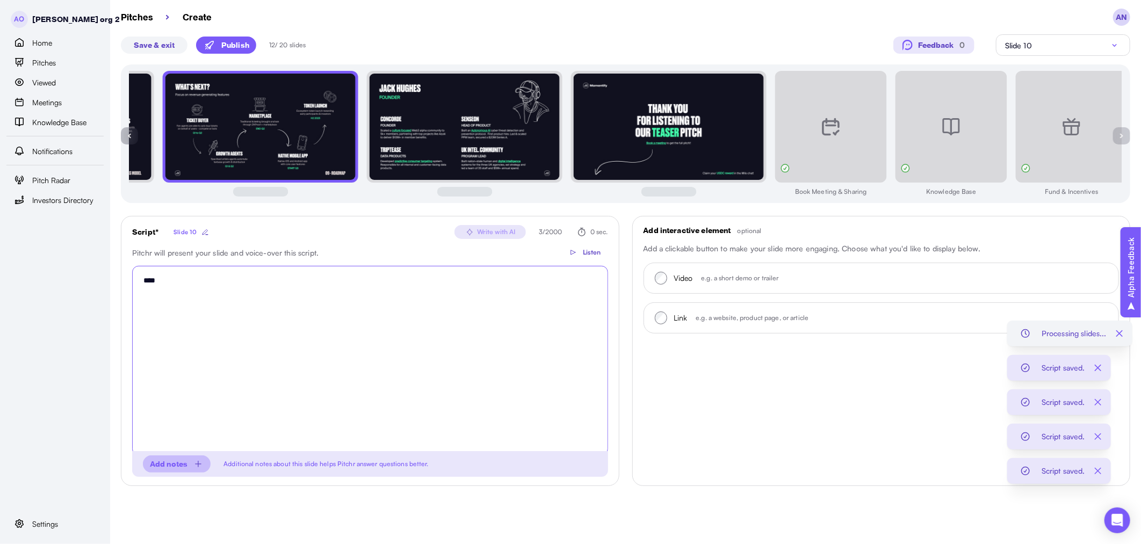
type textarea "****"
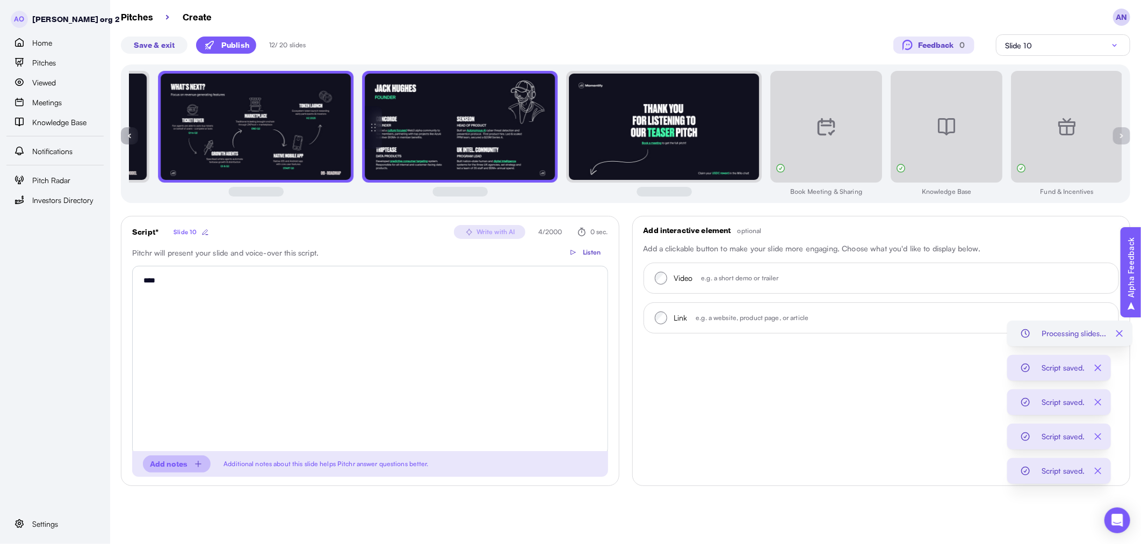
click at [439, 120] on img at bounding box center [459, 126] width 191 height 107
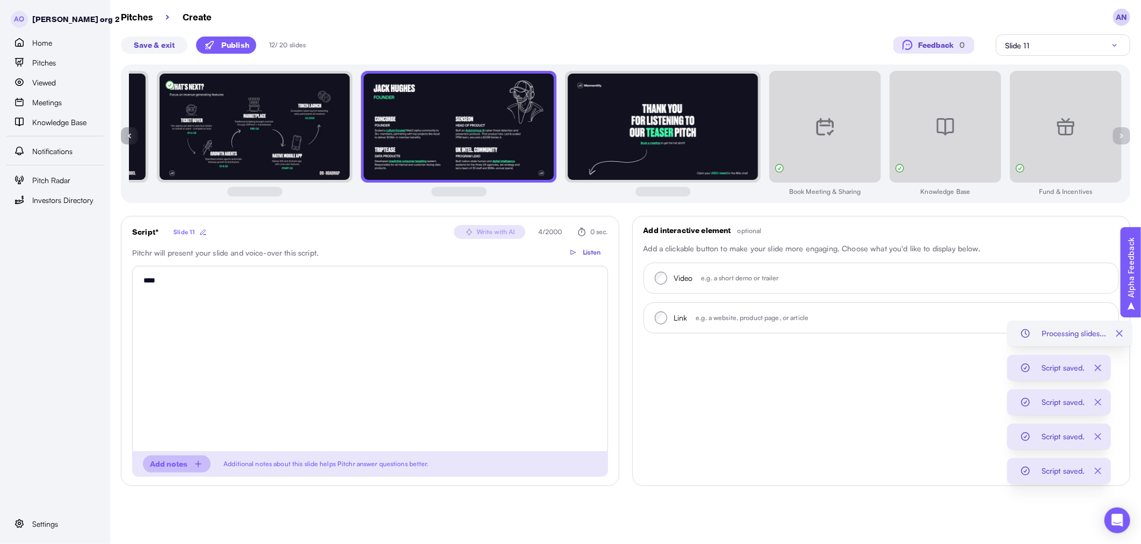
type textarea "****"
click at [686, 143] on img at bounding box center [663, 126] width 191 height 107
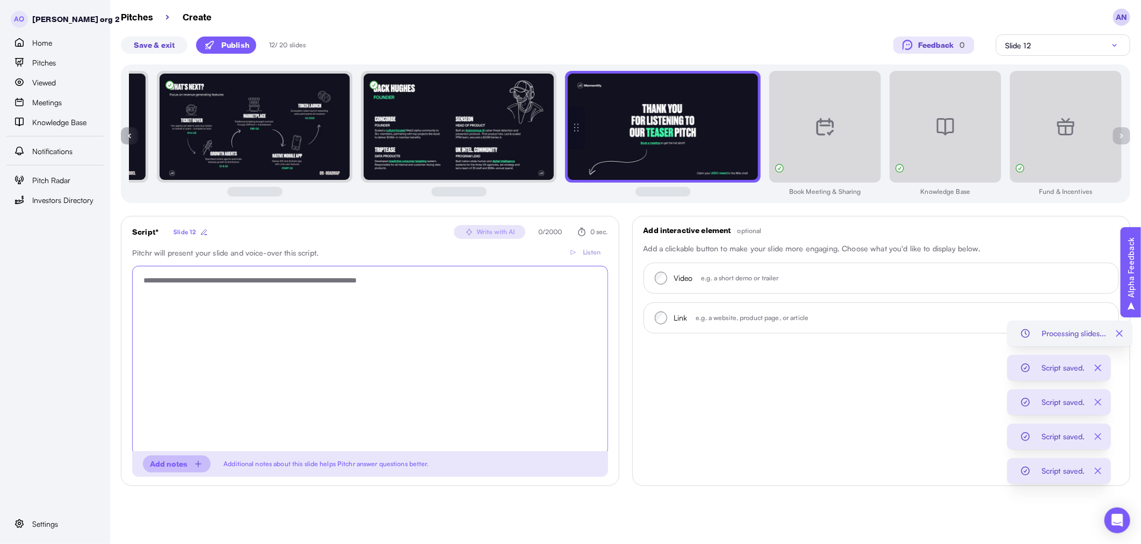
click at [551, 342] on textarea "Script * Slide 12 Write with AI 0 / 2000 0 sec. Pitchr will present your slide …" at bounding box center [370, 361] width 476 height 190
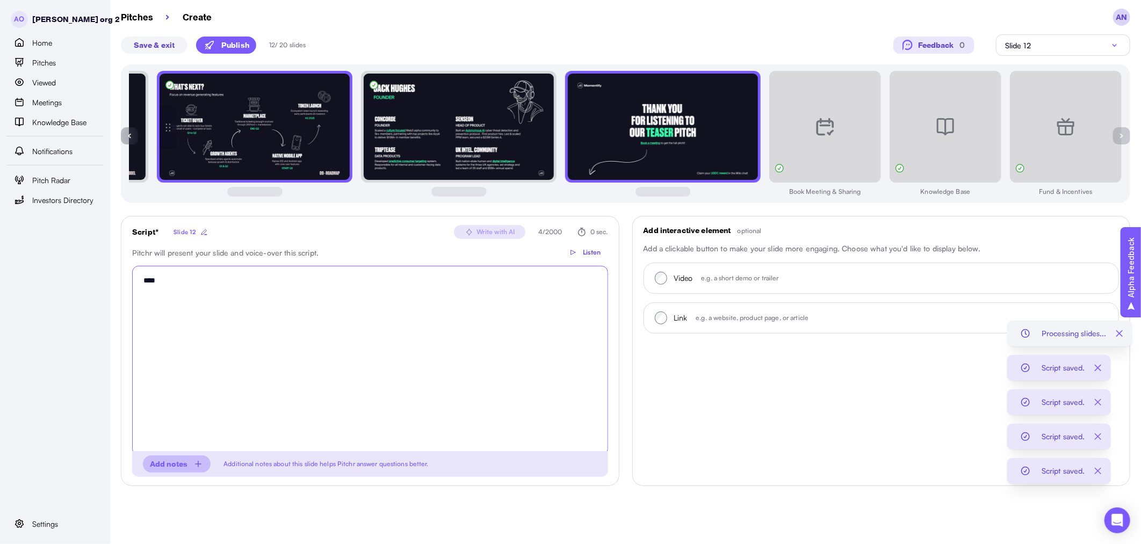
type textarea "****"
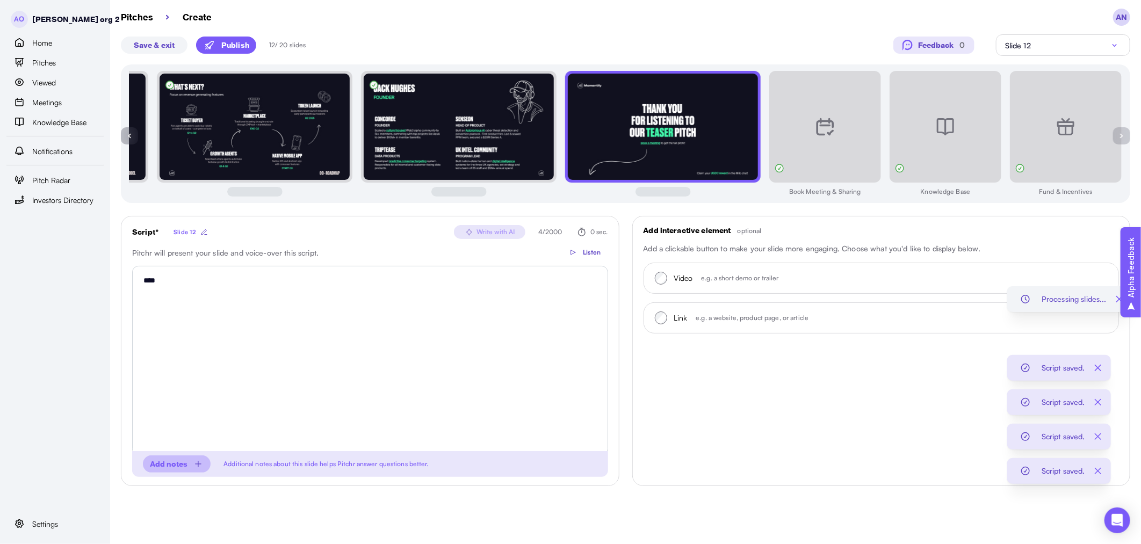
click at [247, 45] on p "Publish" at bounding box center [235, 45] width 28 height 11
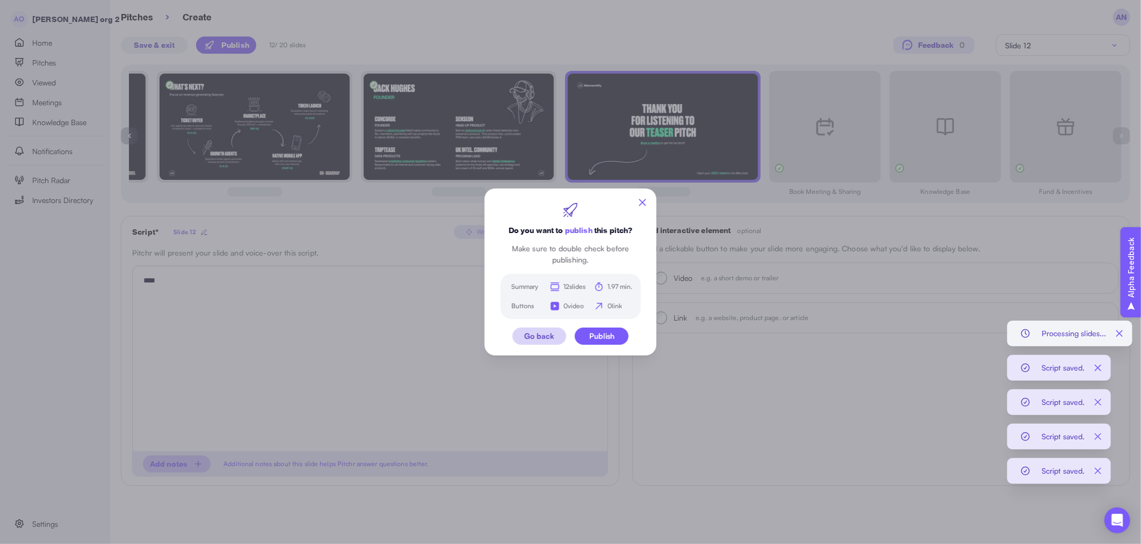
click at [638, 201] on icon "button" at bounding box center [643, 203] width 12 height 12
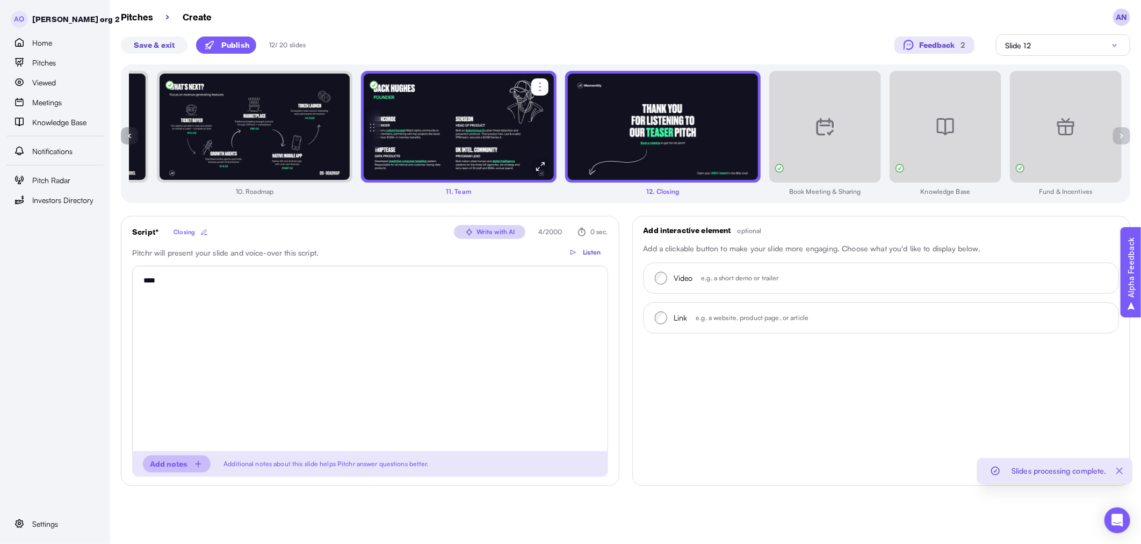
click at [464, 152] on img at bounding box center [458, 126] width 191 height 107
click at [613, 134] on img at bounding box center [663, 126] width 191 height 107
click at [235, 41] on p "Publish" at bounding box center [235, 45] width 28 height 11
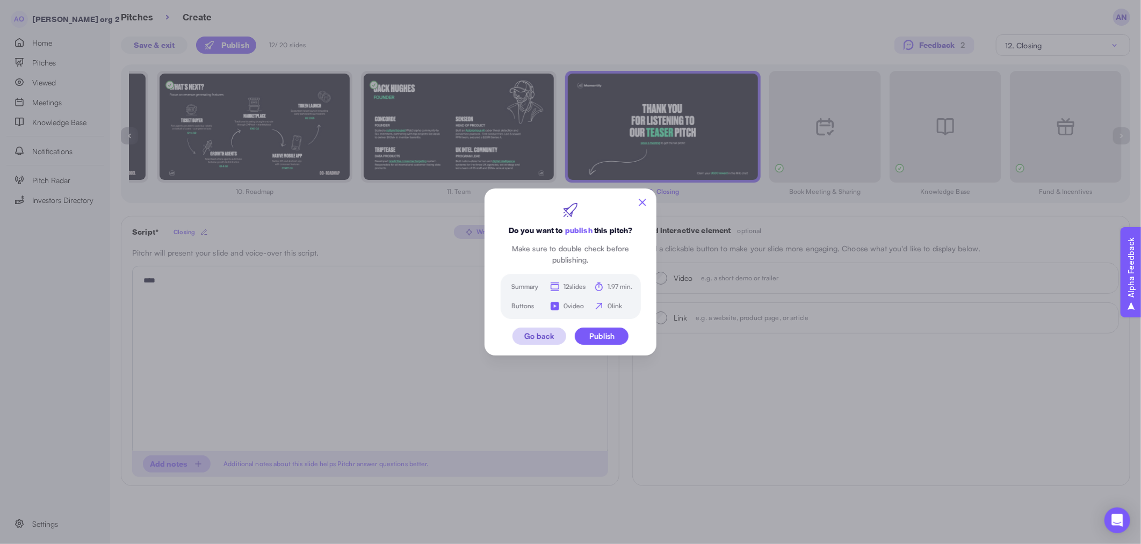
click at [622, 337] on button "Publish" at bounding box center [602, 336] width 54 height 17
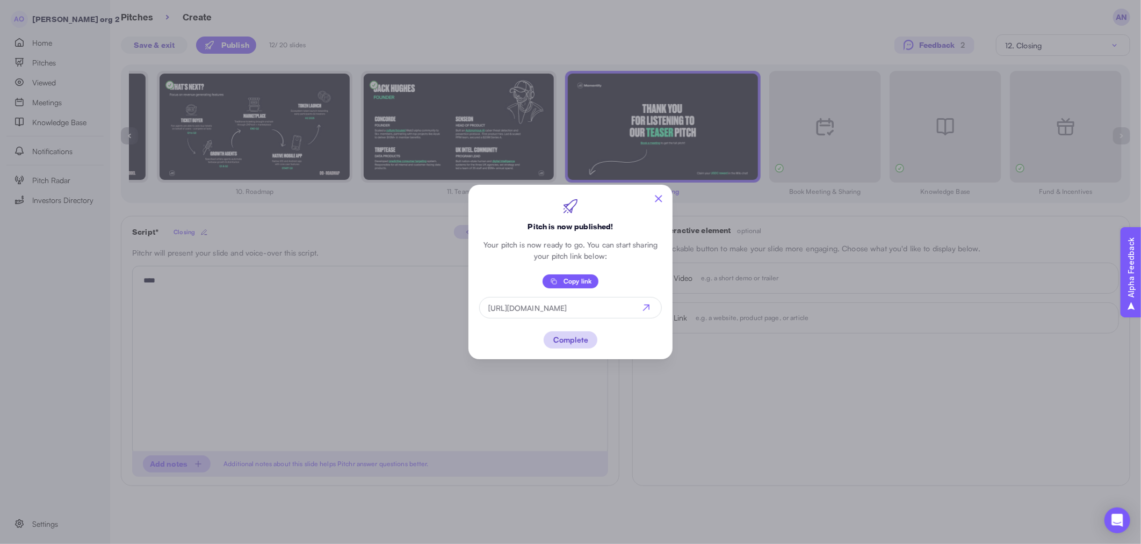
click at [588, 336] on span "Complete" at bounding box center [571, 340] width 40 height 16
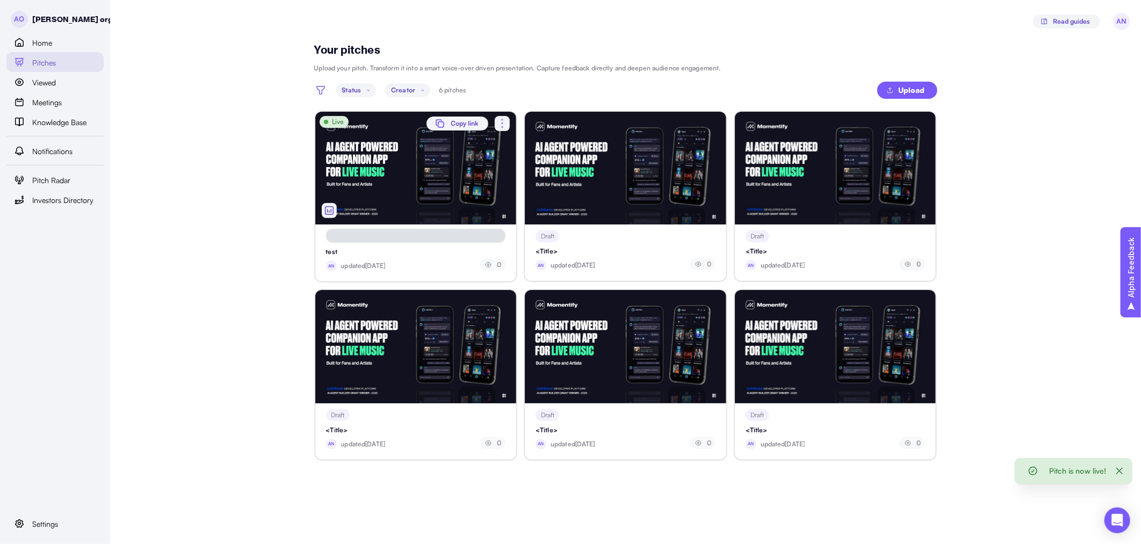
click at [500, 124] on icon "button" at bounding box center [502, 123] width 13 height 13
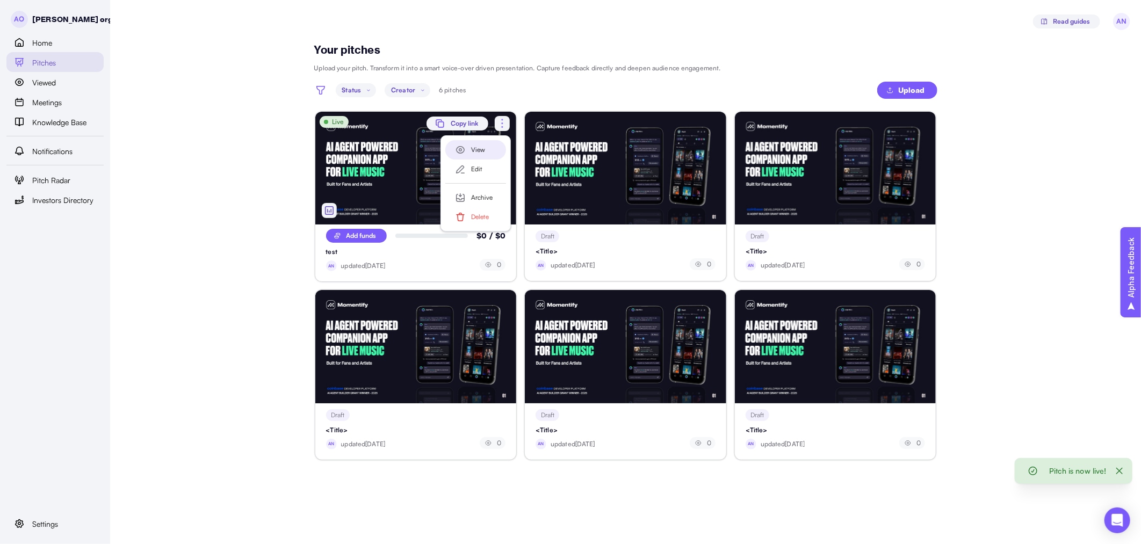
click at [482, 154] on div "View" at bounding box center [484, 150] width 26 height 10
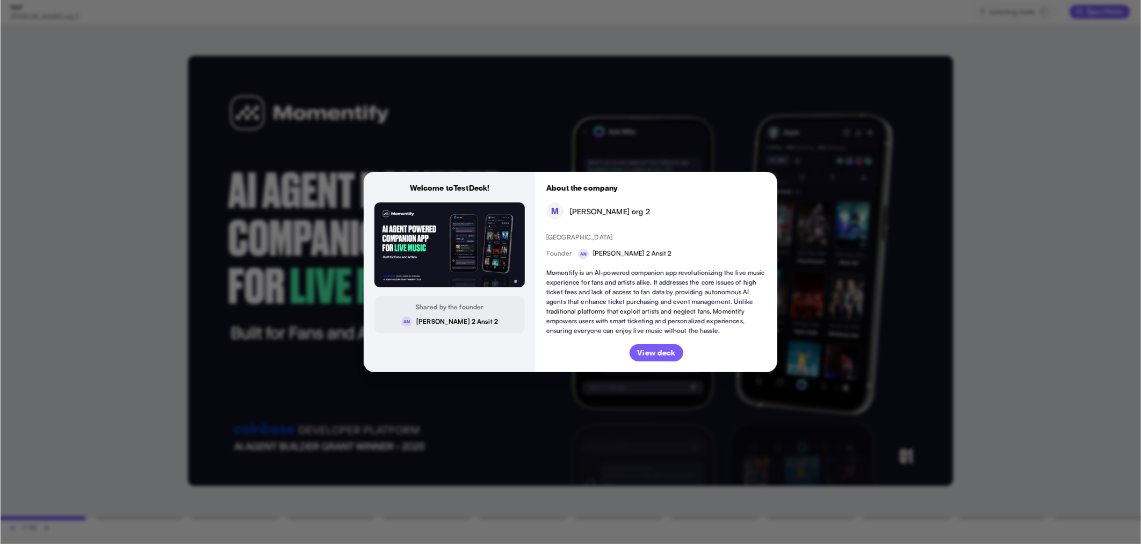
click at [651, 349] on p "View deck" at bounding box center [656, 353] width 38 height 11
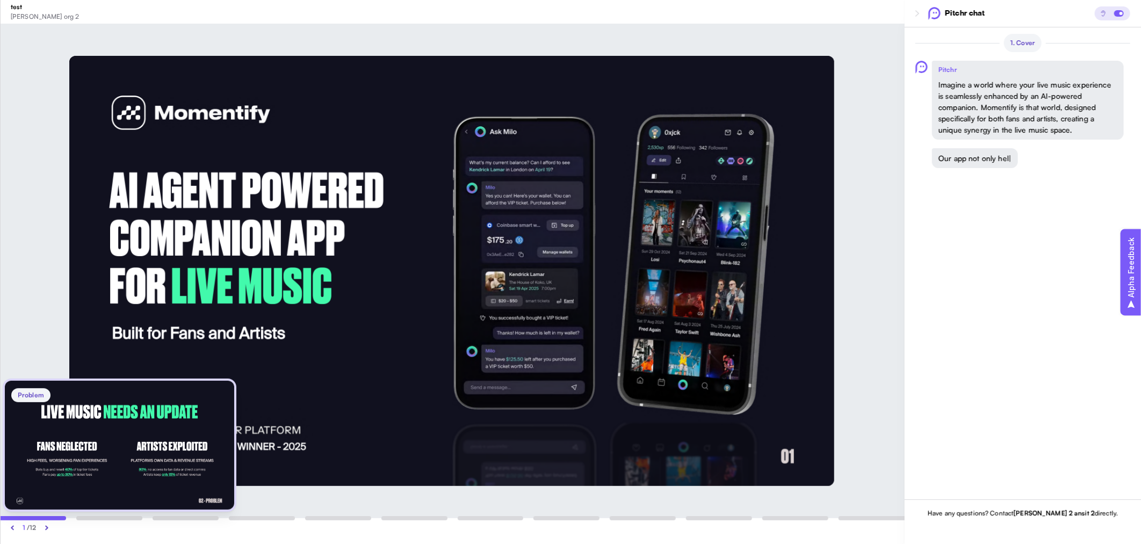
click at [126, 519] on div at bounding box center [109, 518] width 66 height 4
